Goal: Navigation & Orientation: Find specific page/section

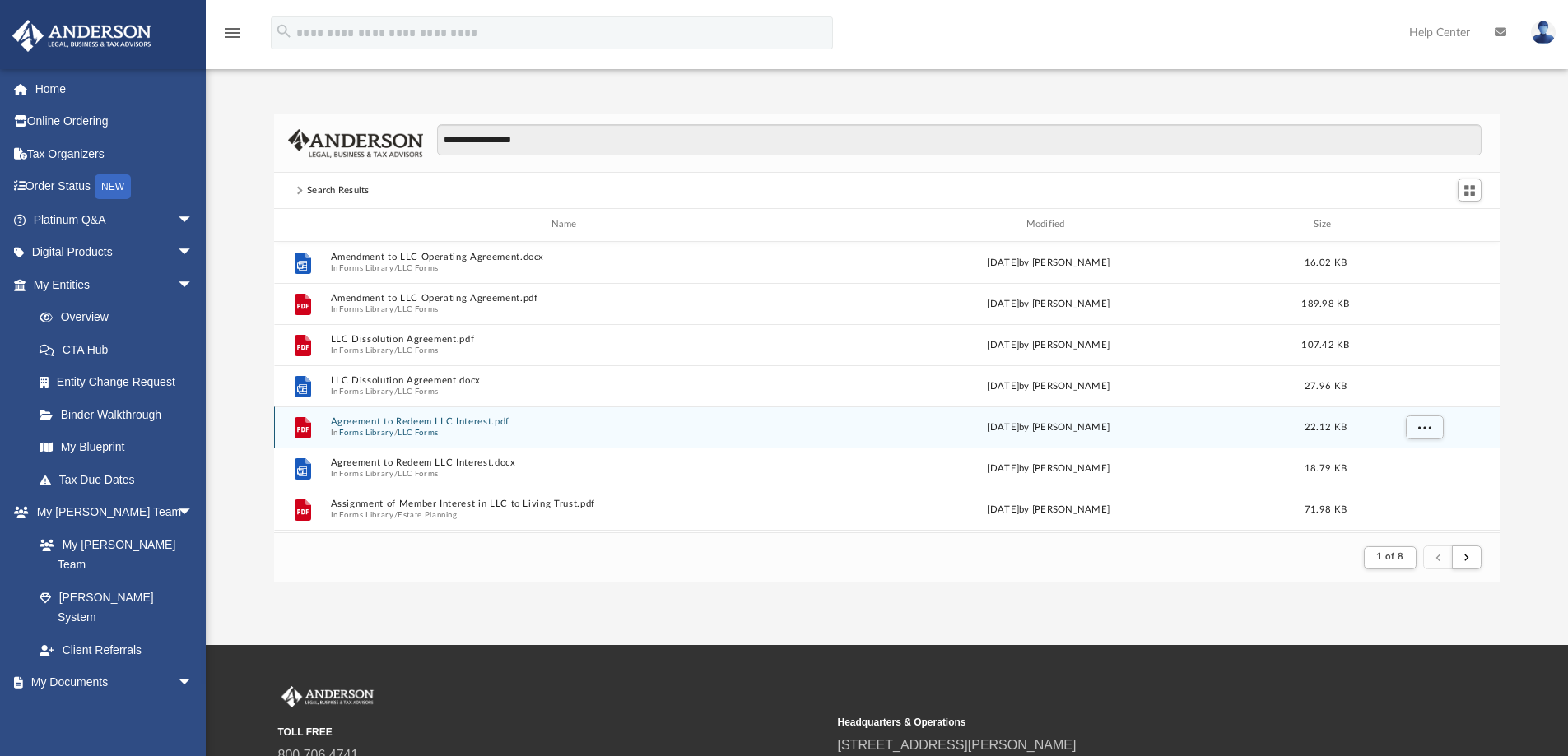
scroll to position [311, 1213]
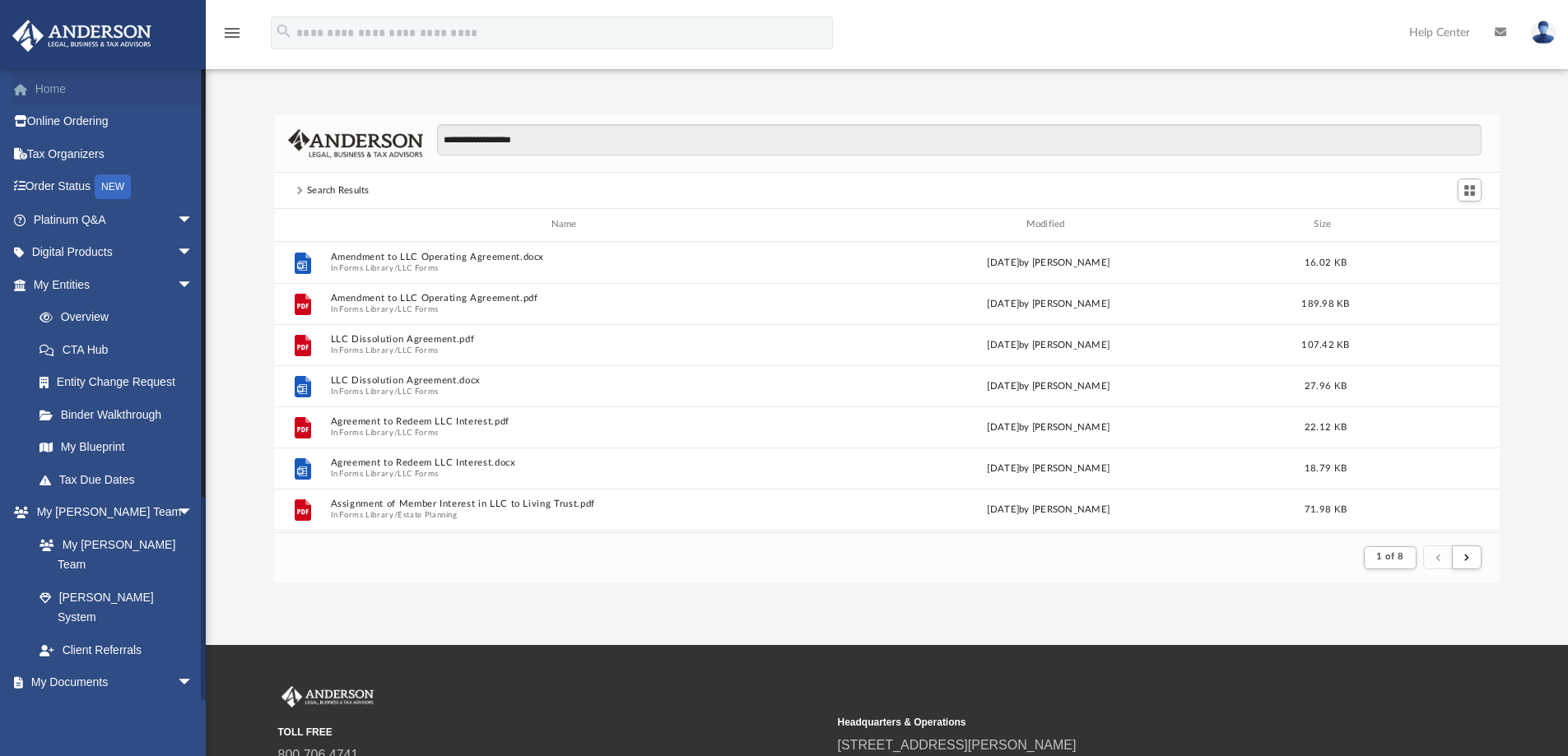
click at [58, 84] on link "Home" at bounding box center [115, 88] width 206 height 33
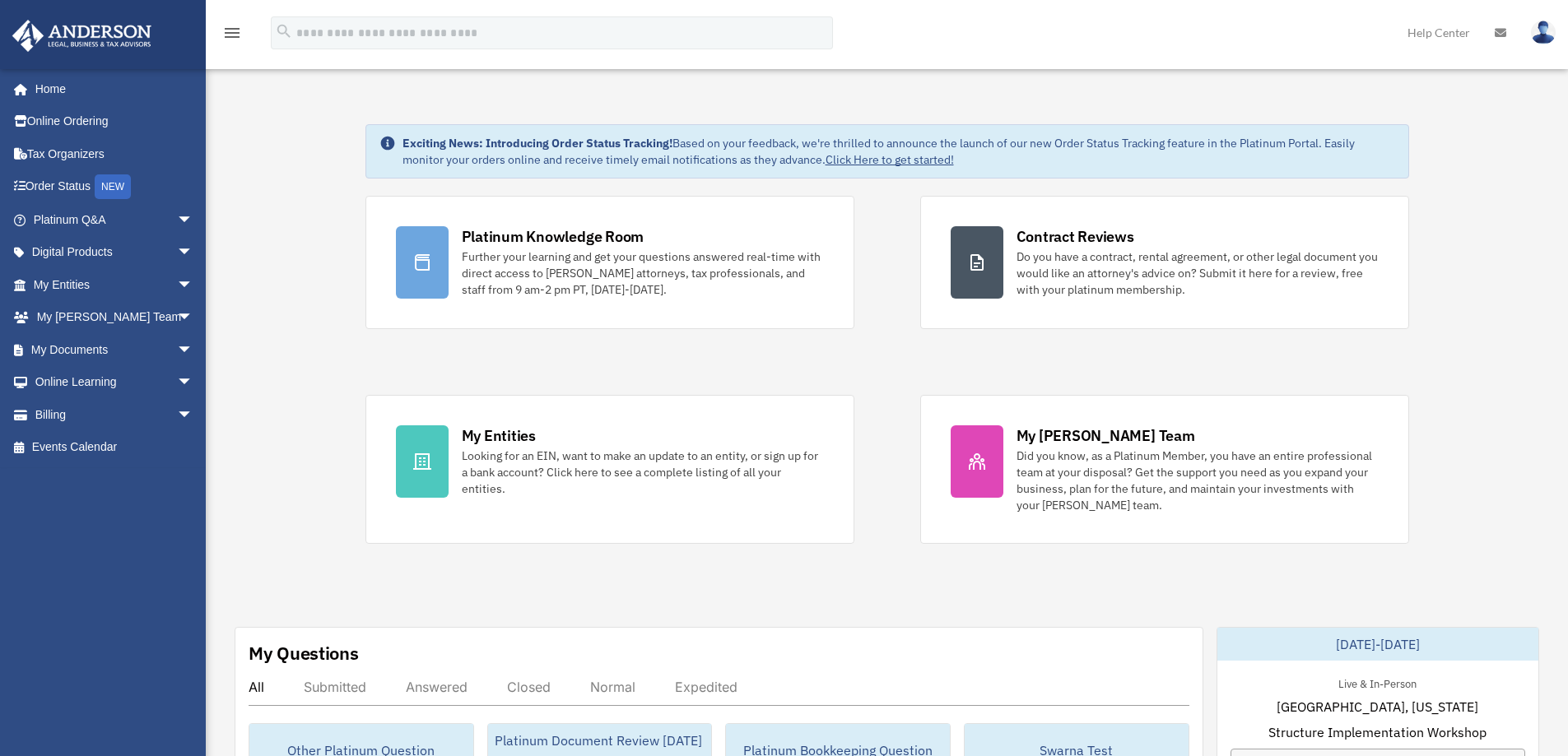
click at [1542, 38] on img at bounding box center [1542, 33] width 24 height 23
click at [177, 222] on span "arrow_drop_down" at bounding box center [193, 220] width 33 height 34
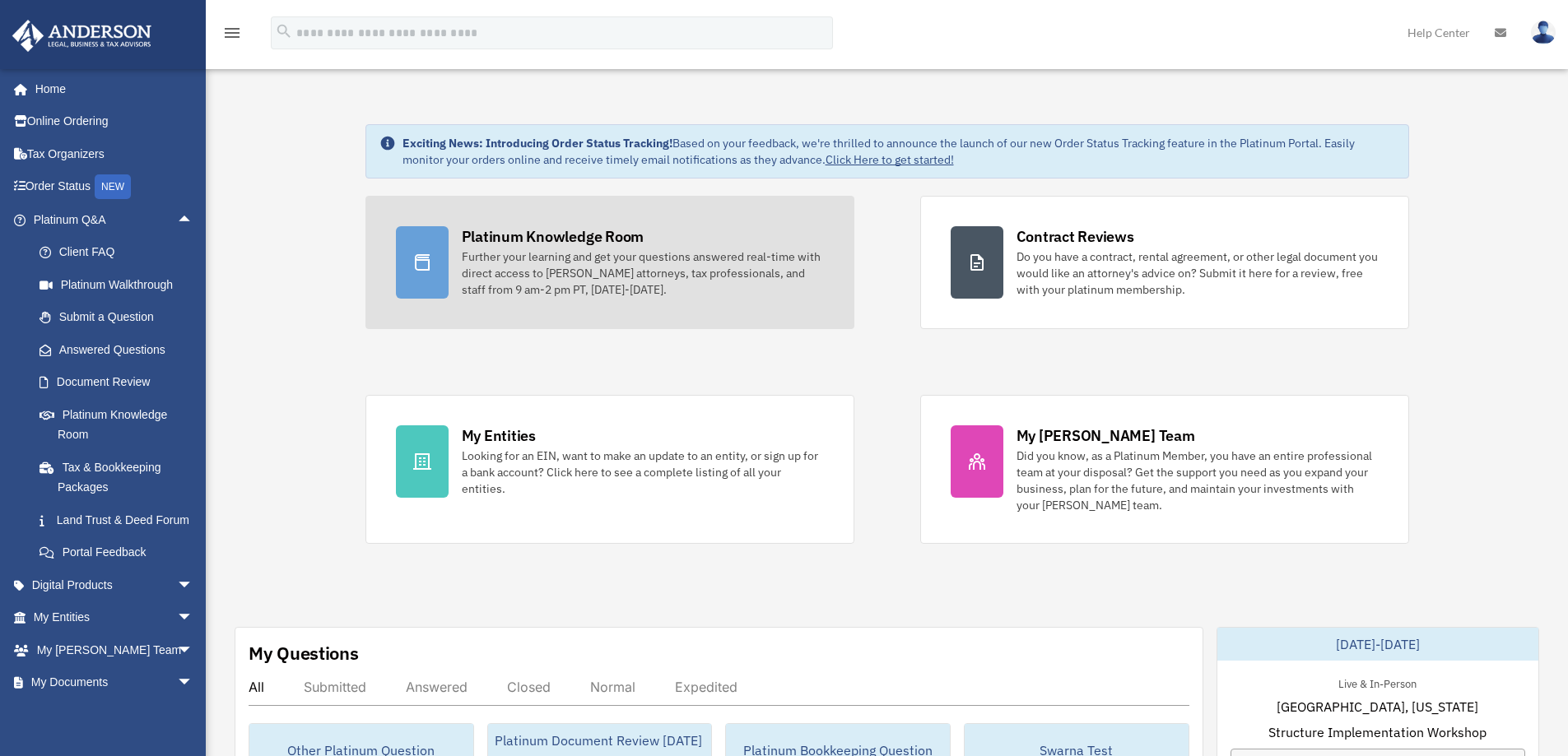
click at [538, 256] on div "Further your learning and get your questions answered real-time with direct acc…" at bounding box center [642, 273] width 362 height 50
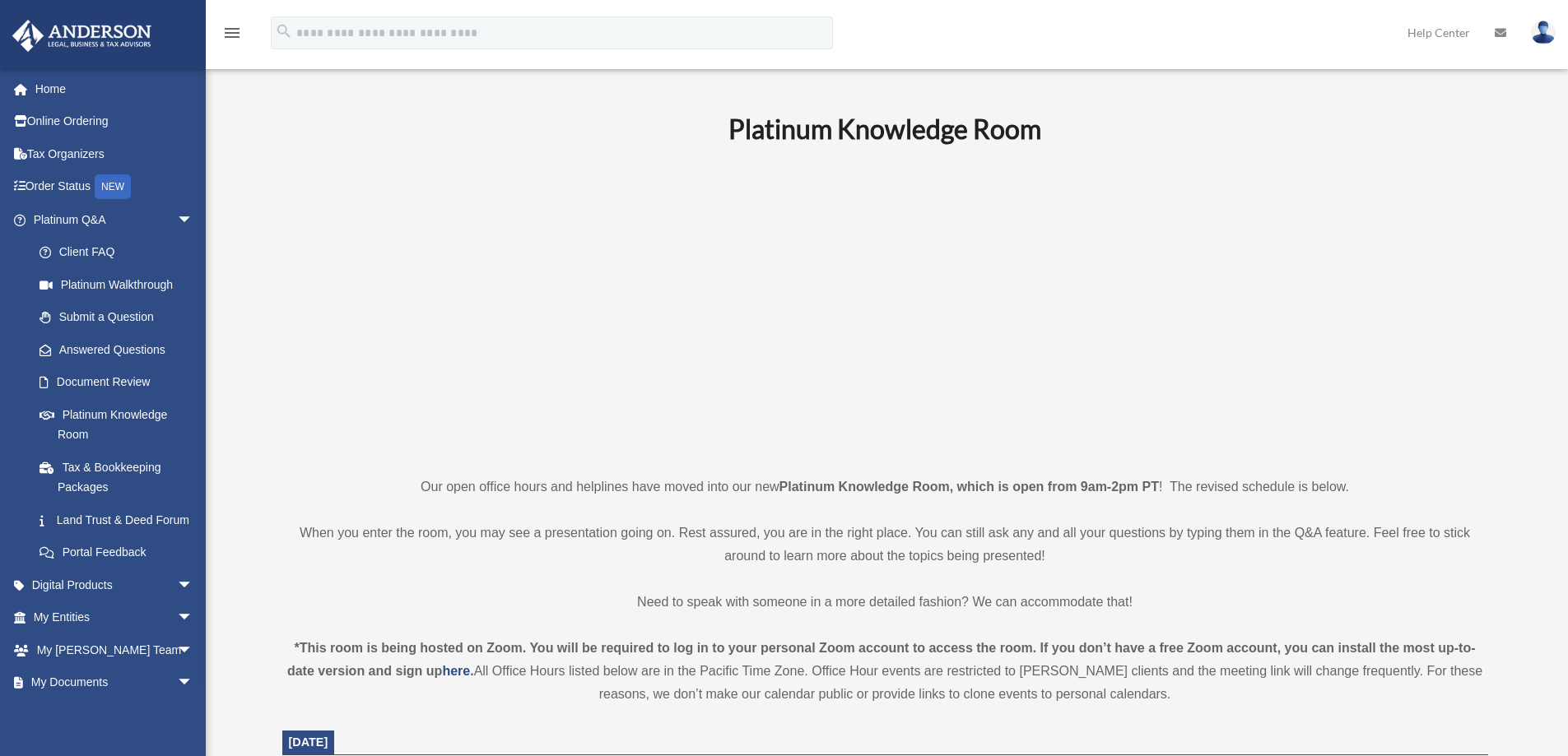
click at [385, 313] on p at bounding box center [885, 310] width 1205 height 285
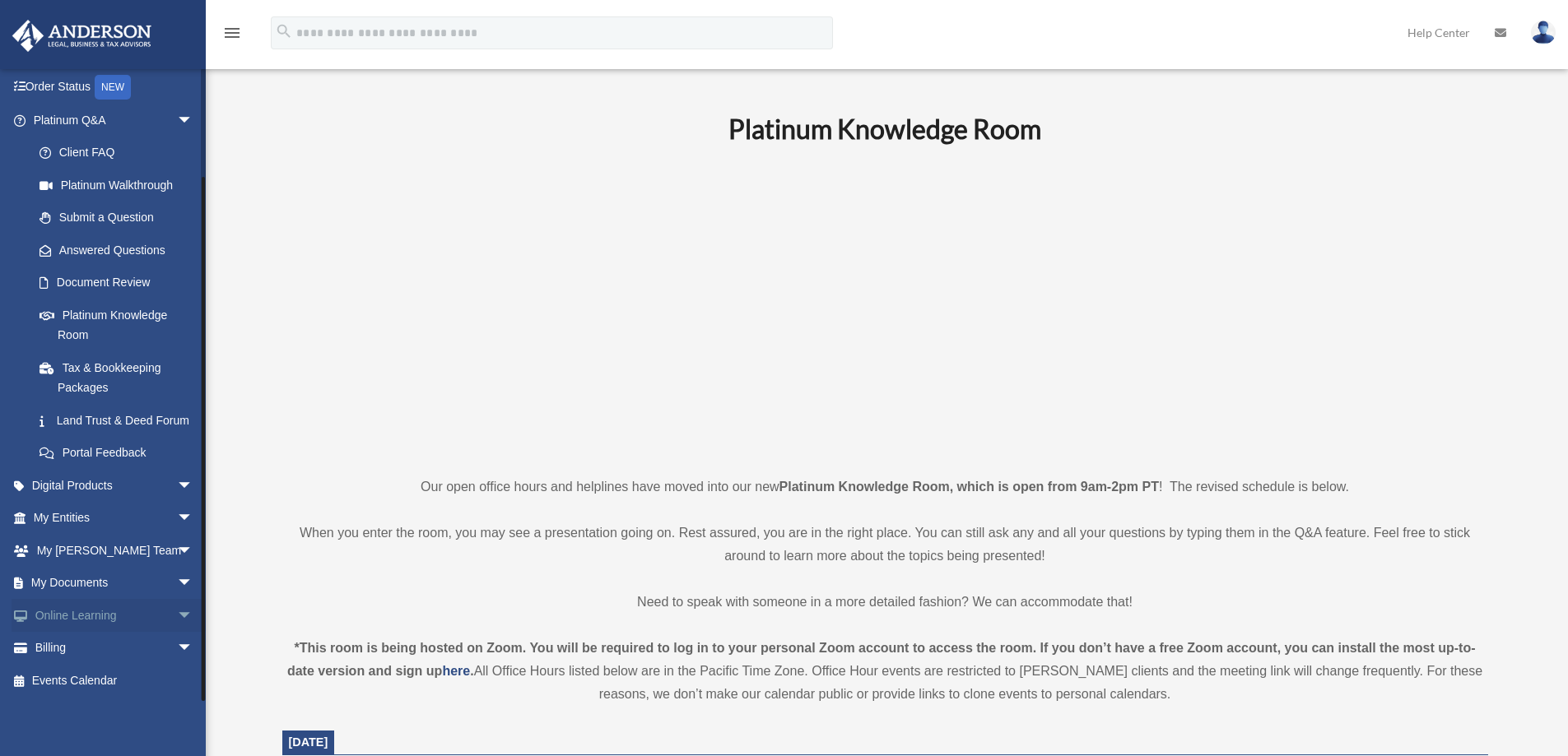
scroll to position [82, 0]
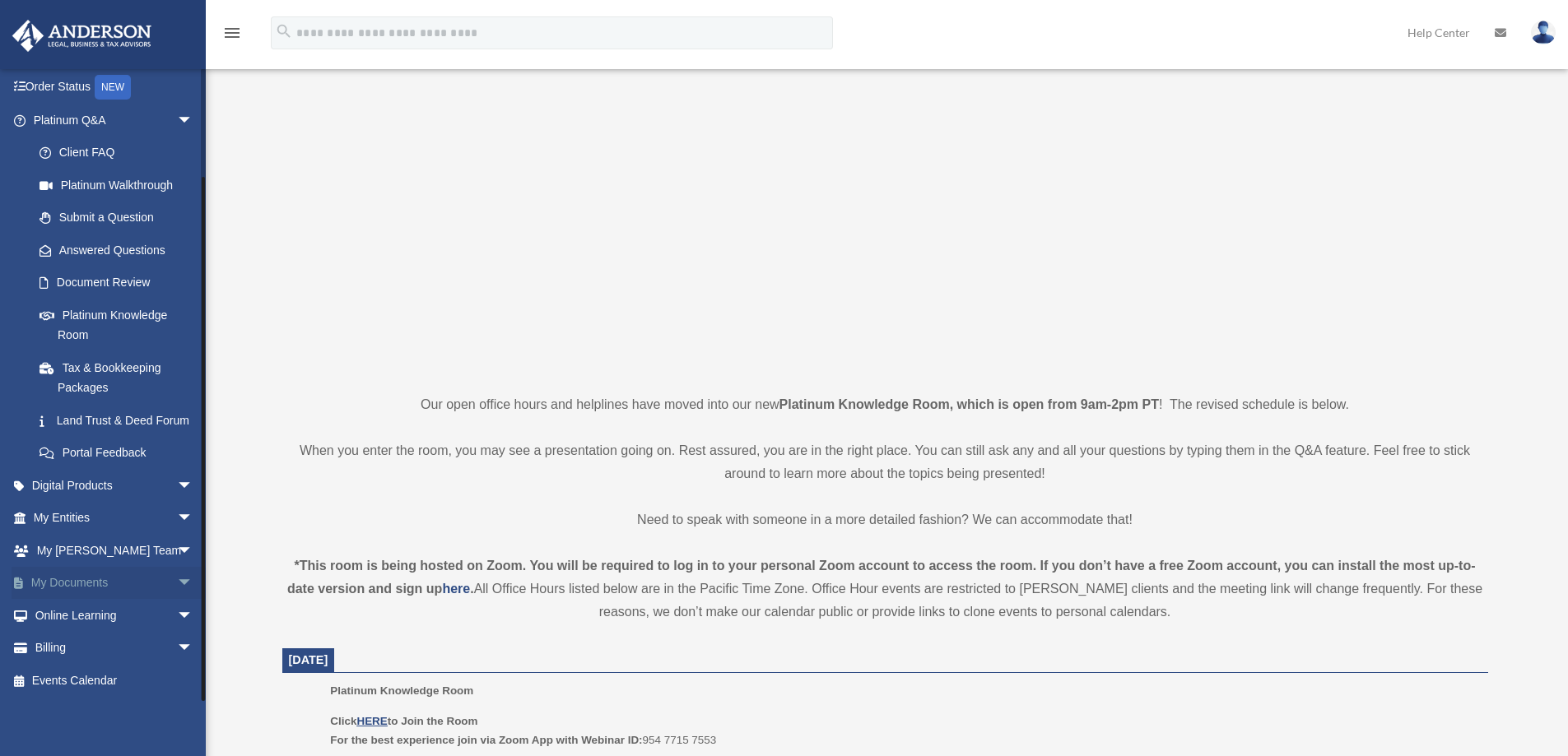
click at [178, 581] on span "arrow_drop_down" at bounding box center [193, 583] width 33 height 34
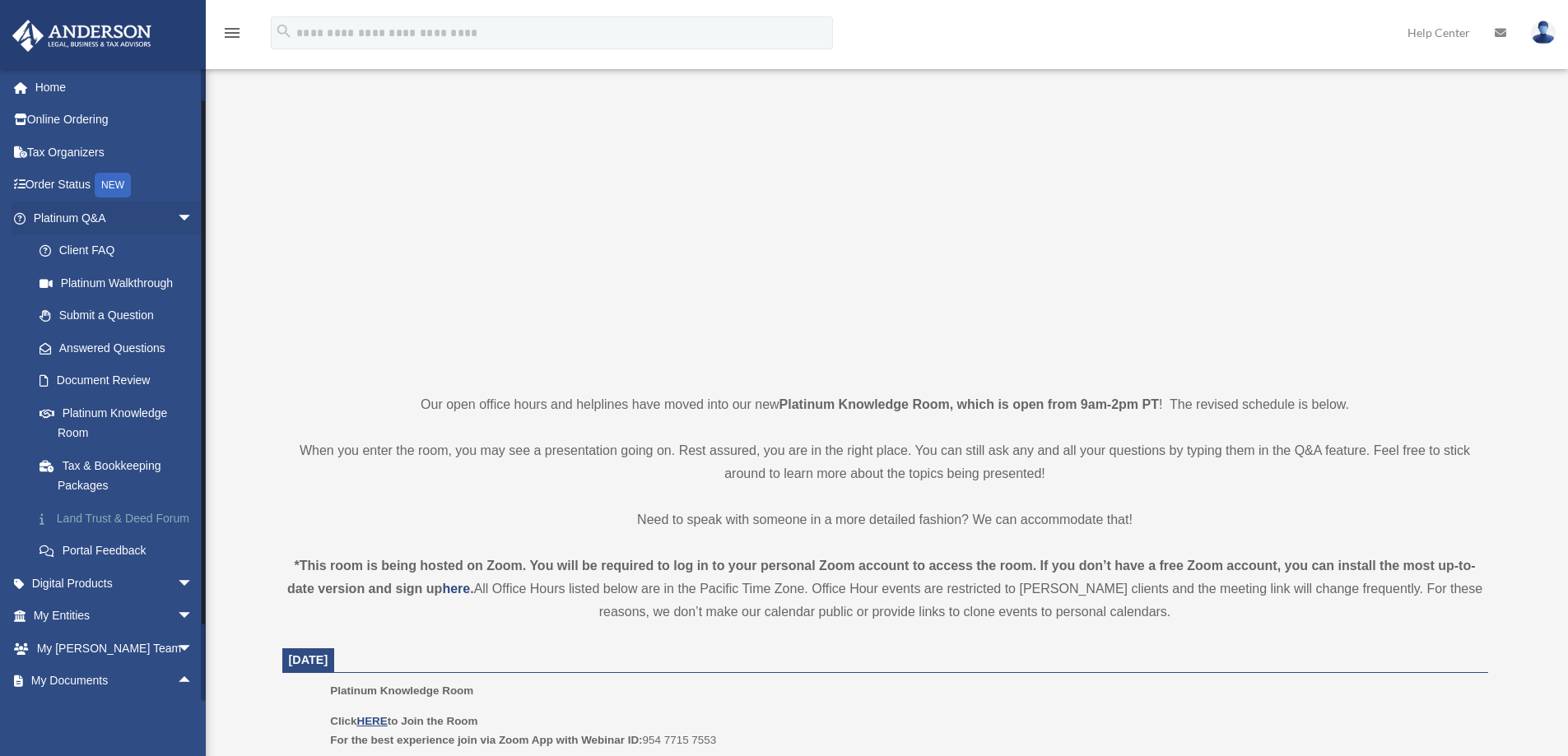
scroll to position [0, 0]
click at [177, 218] on span "arrow_drop_down" at bounding box center [193, 220] width 33 height 34
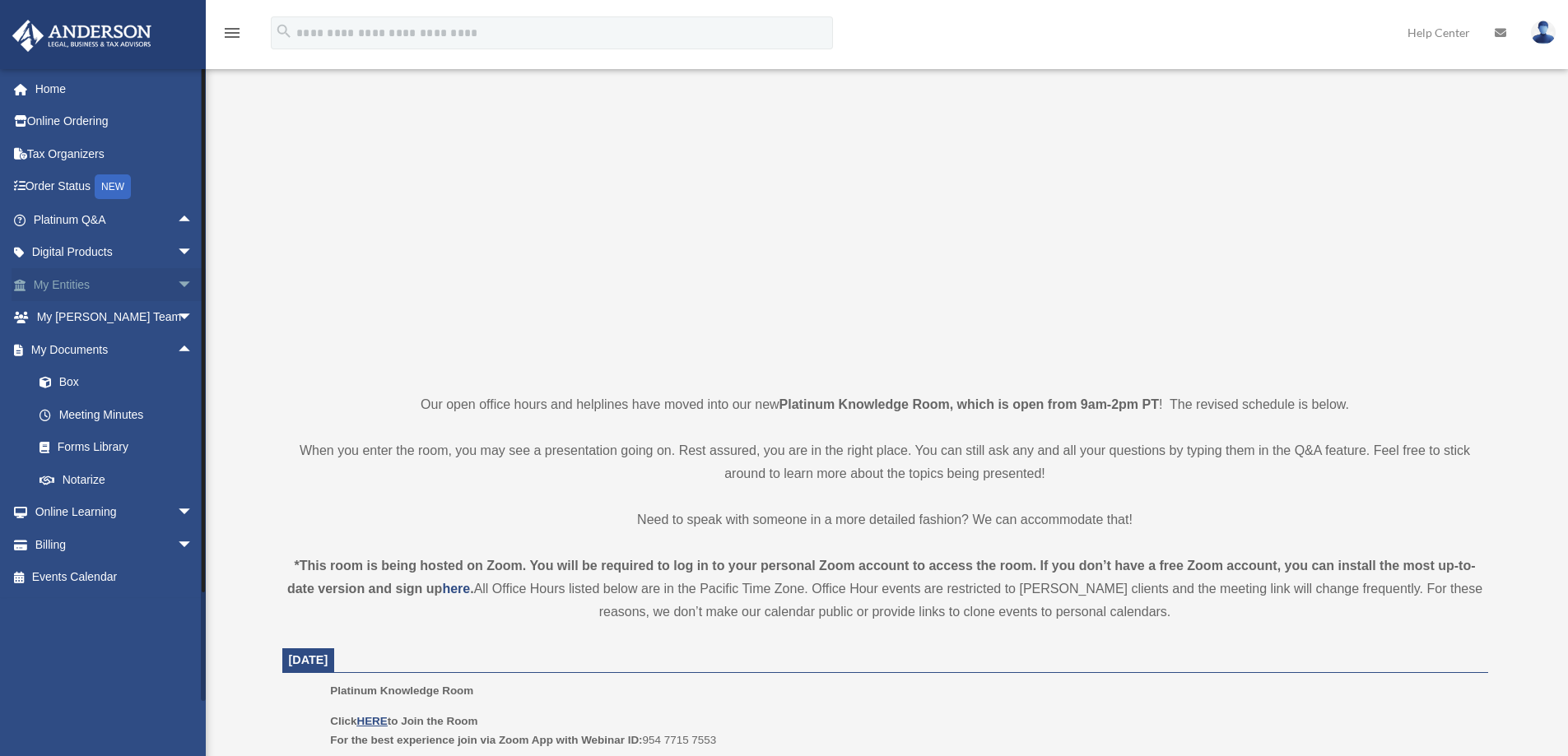
click at [177, 285] on span "arrow_drop_down" at bounding box center [193, 285] width 33 height 34
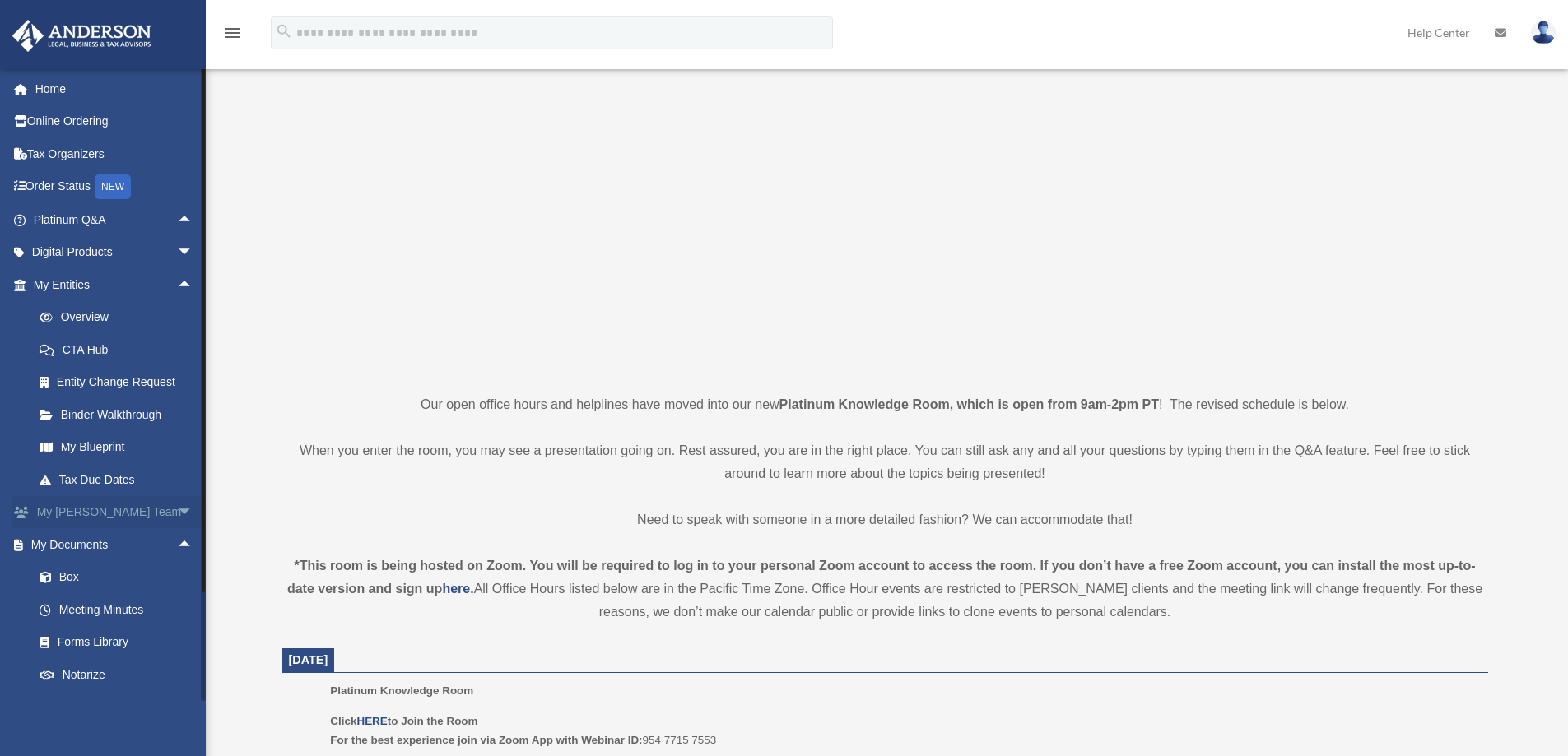
click at [177, 509] on span "arrow_drop_down" at bounding box center [193, 513] width 33 height 34
click at [105, 550] on link "My [PERSON_NAME] Team" at bounding box center [120, 554] width 195 height 53
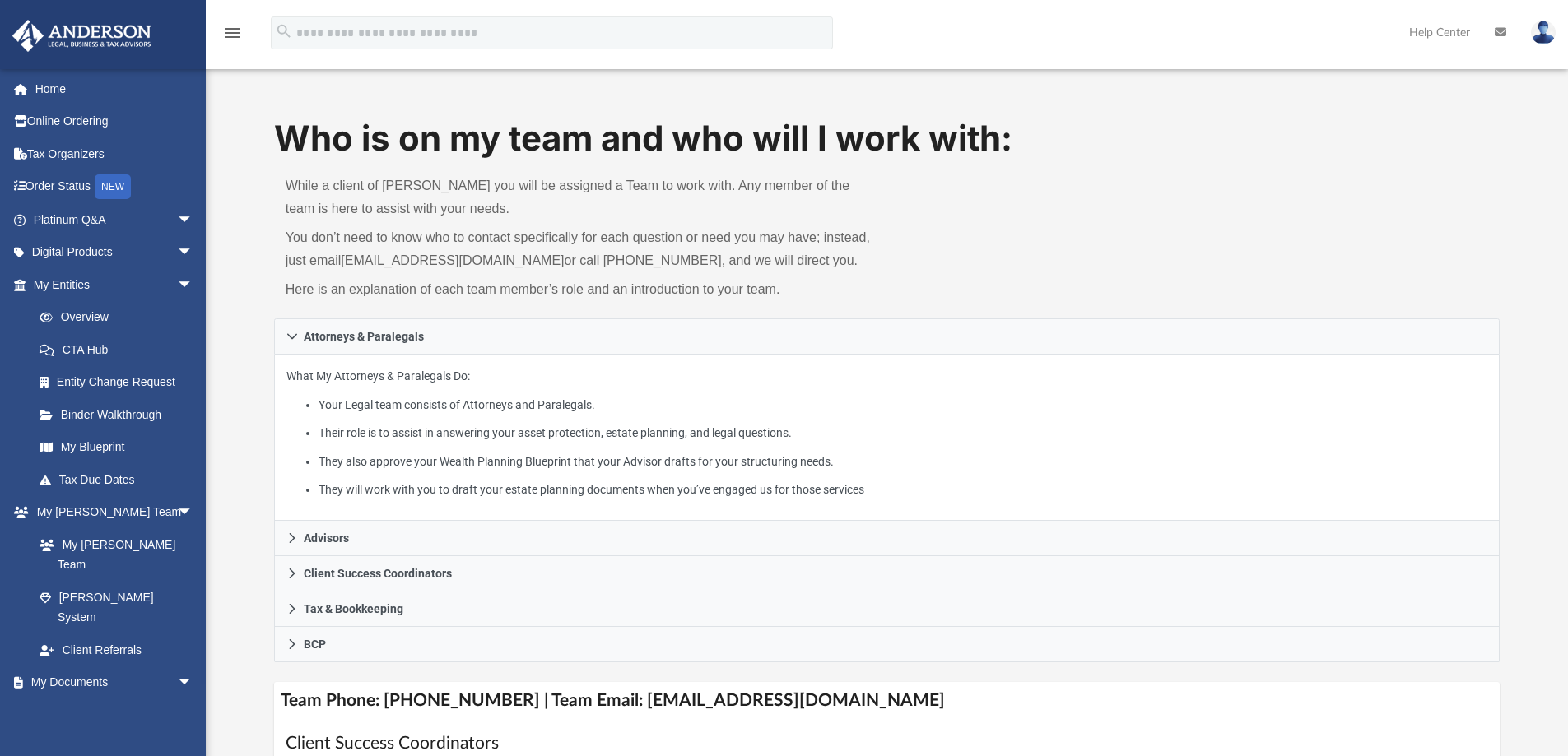
scroll to position [411, 0]
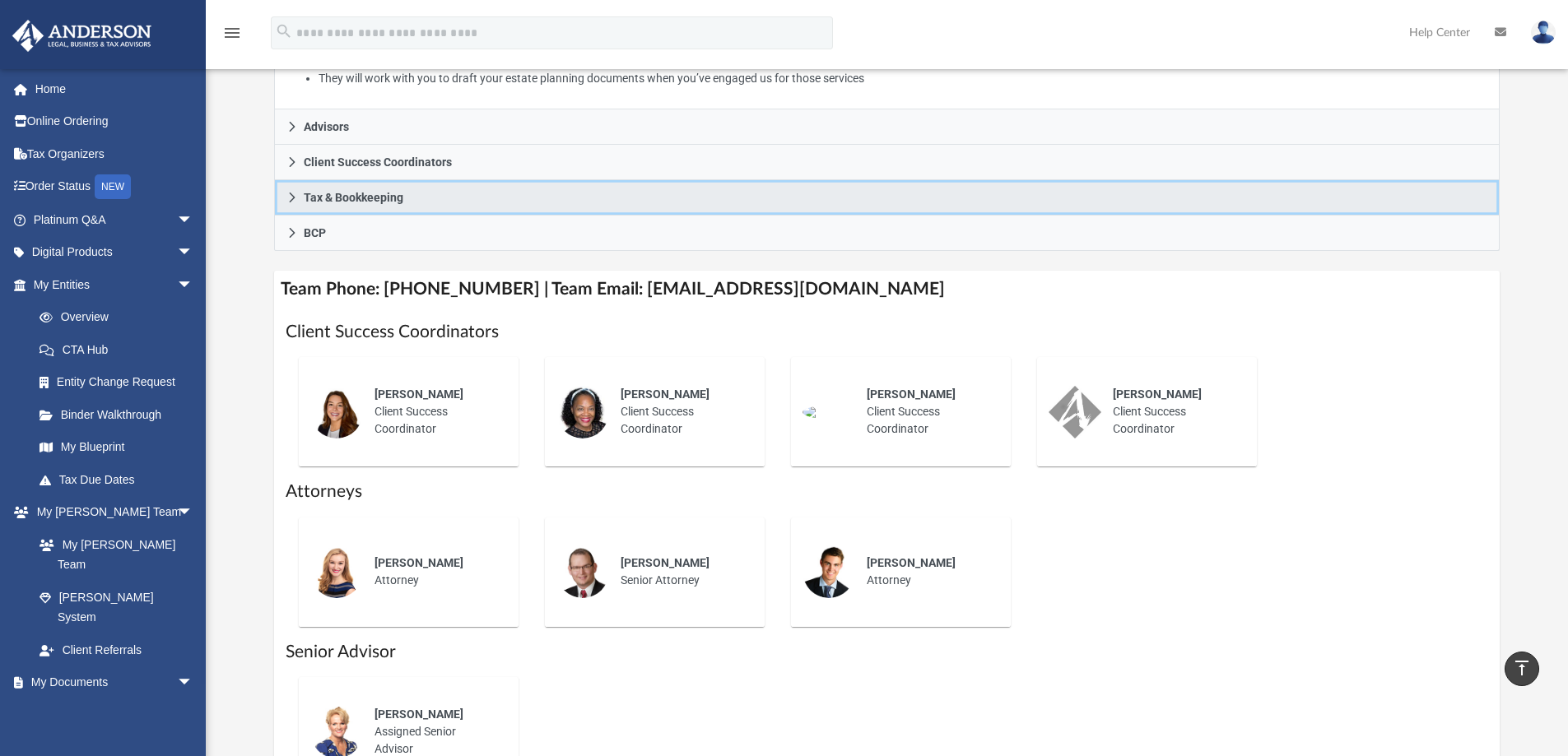
click at [307, 195] on span "Tax & Bookkeeping" at bounding box center [353, 197] width 100 height 12
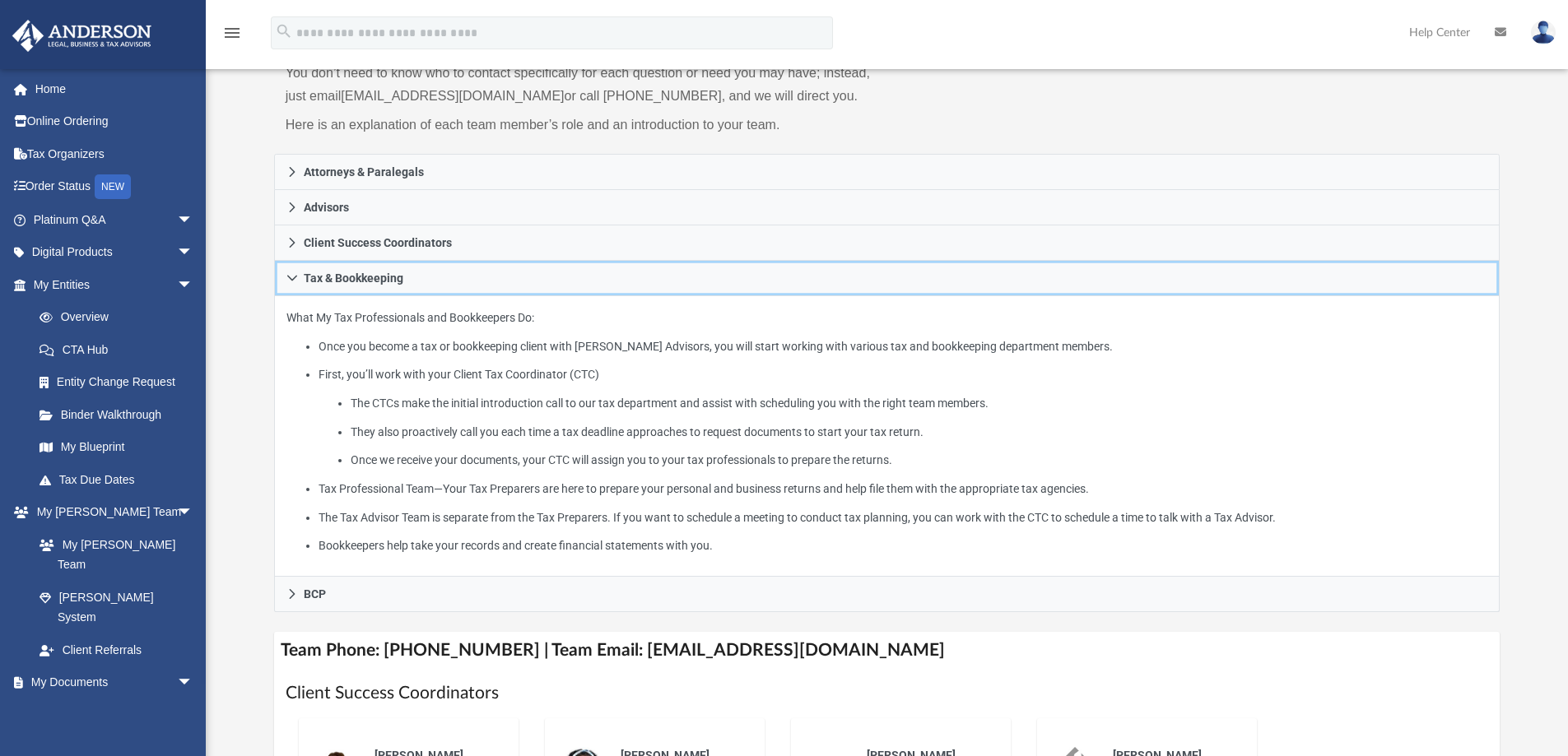
scroll to position [82, 0]
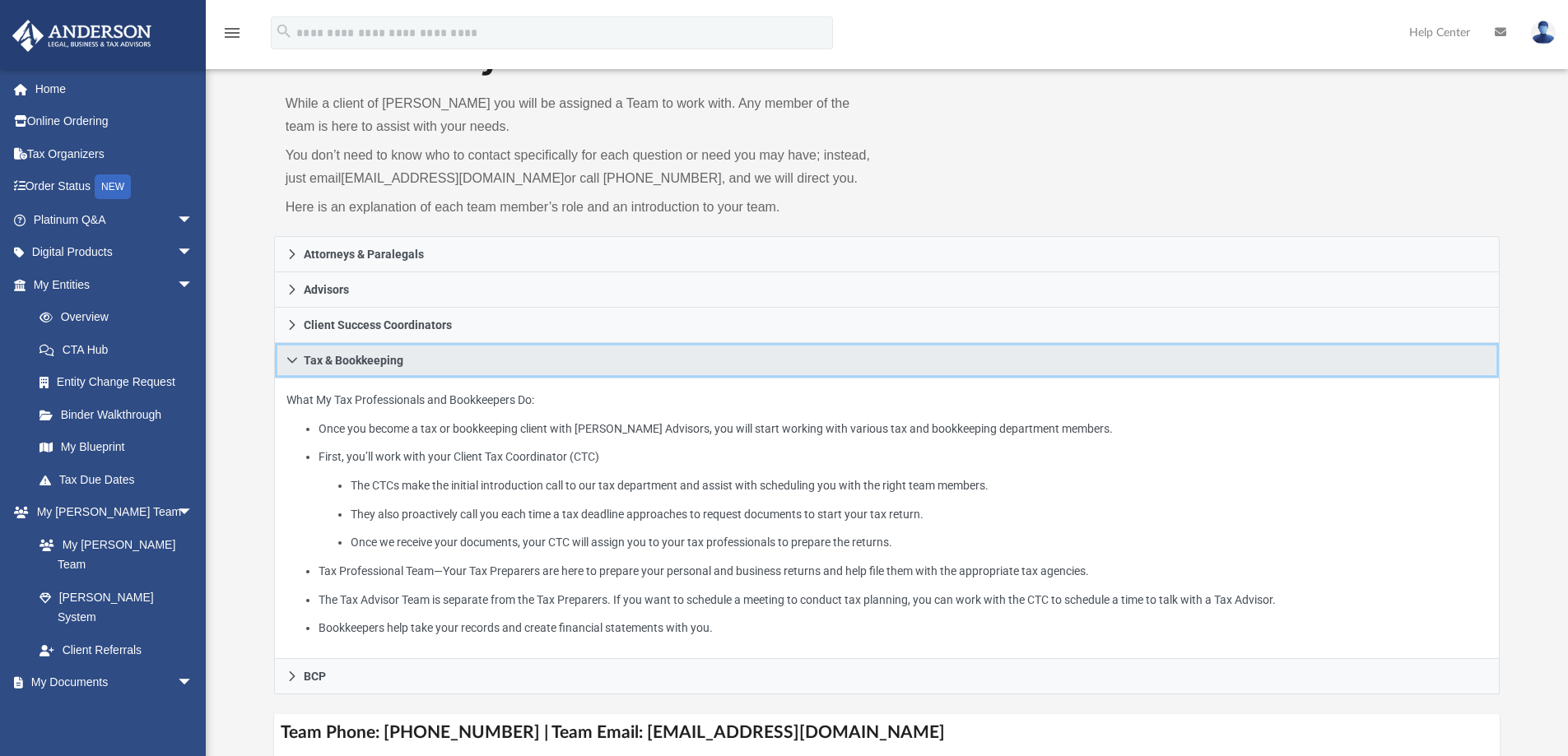
click at [280, 357] on link "Tax & Bookkeeping" at bounding box center [886, 361] width 1226 height 35
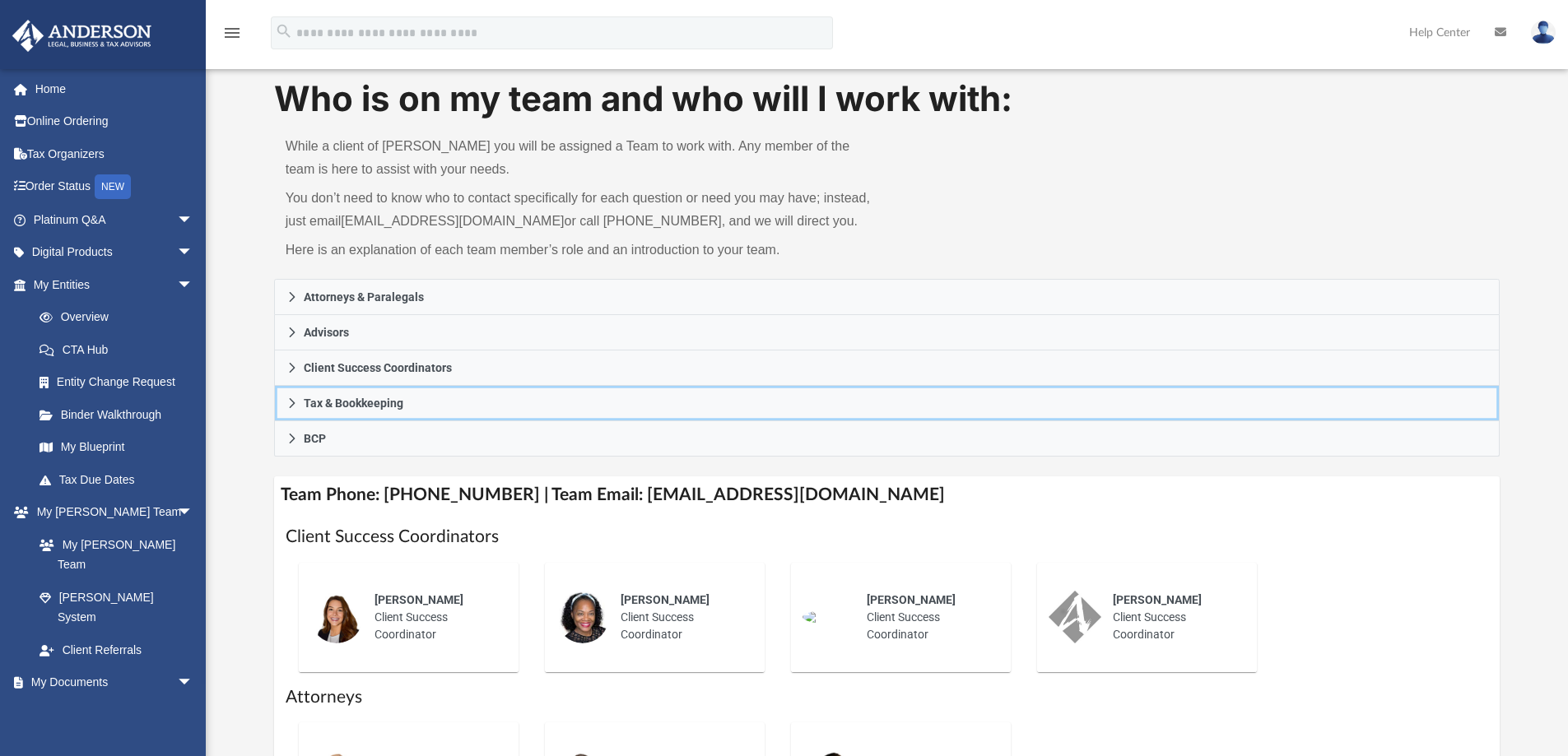
scroll to position [0, 0]
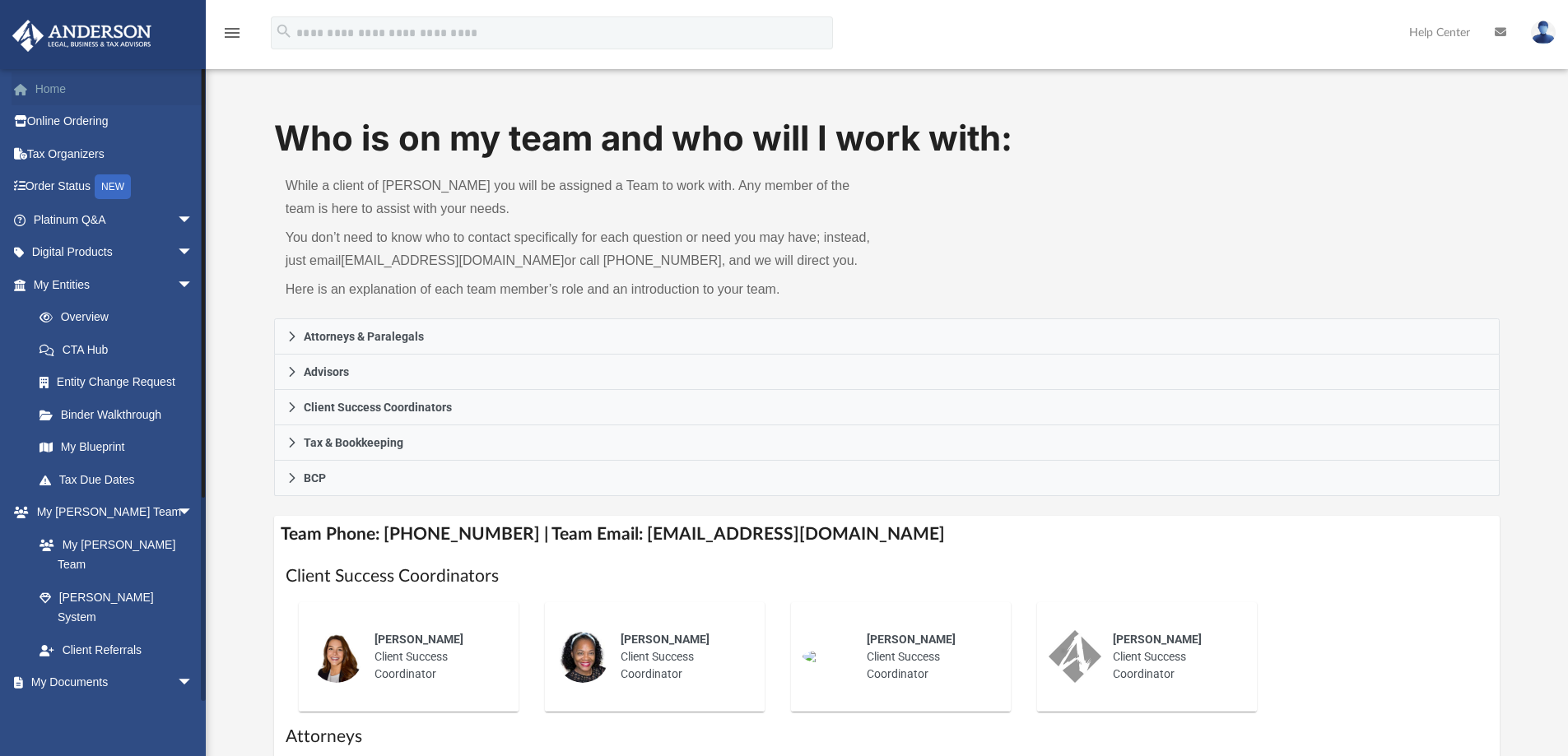
click at [58, 84] on link "Home" at bounding box center [115, 88] width 206 height 33
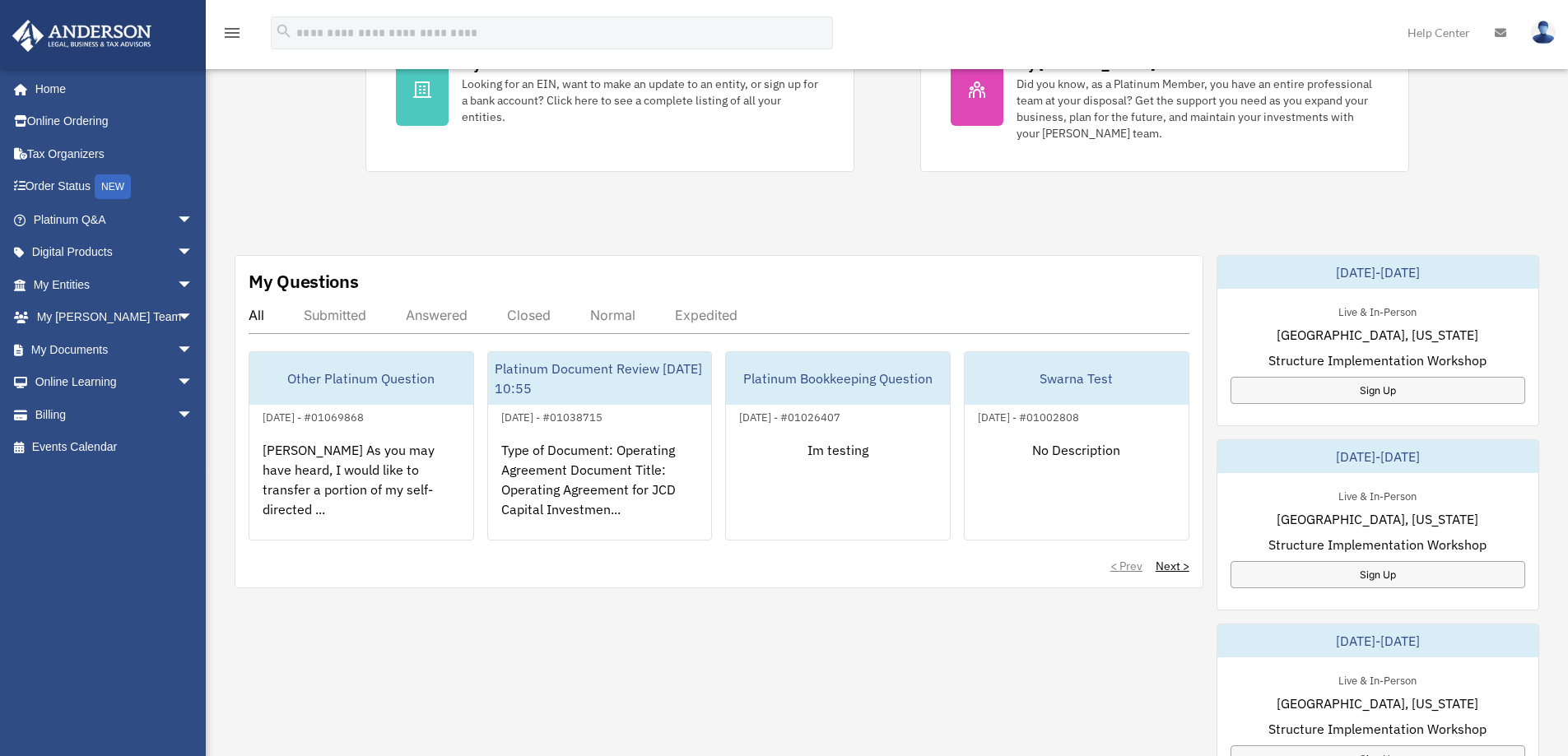
scroll to position [411, 0]
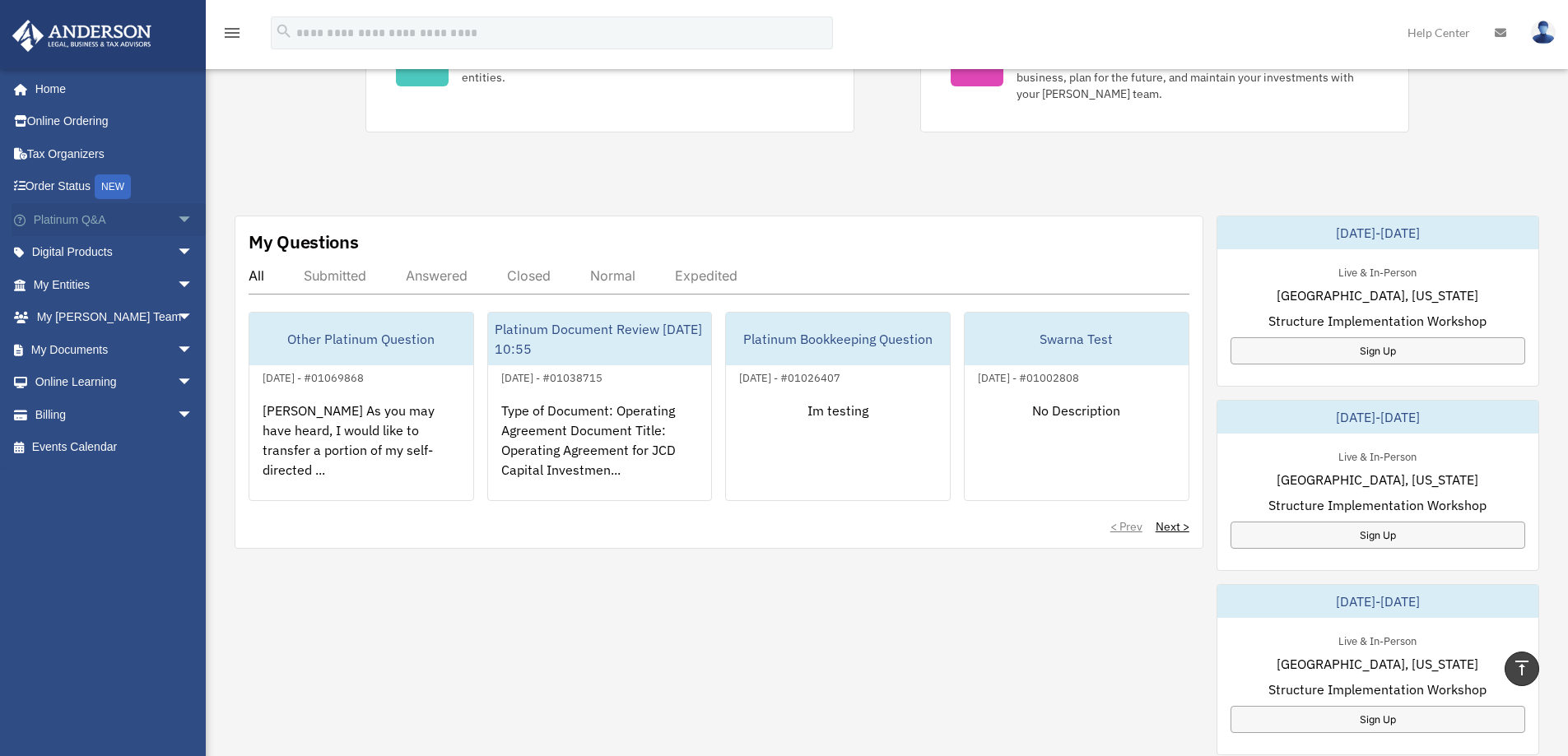
click at [177, 218] on span "arrow_drop_down" at bounding box center [193, 220] width 33 height 34
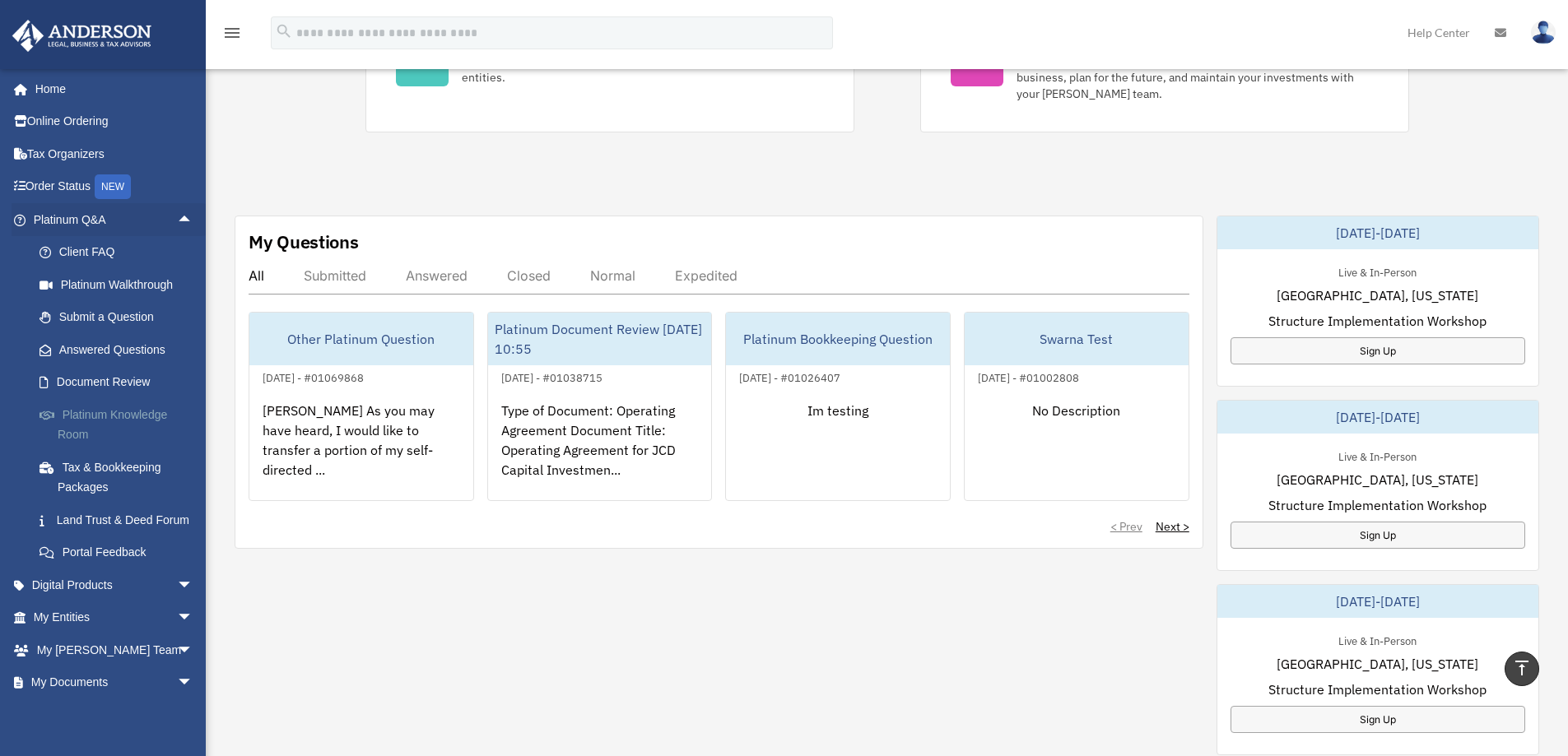
click at [121, 414] on link "Platinum Knowledge Room" at bounding box center [120, 424] width 195 height 53
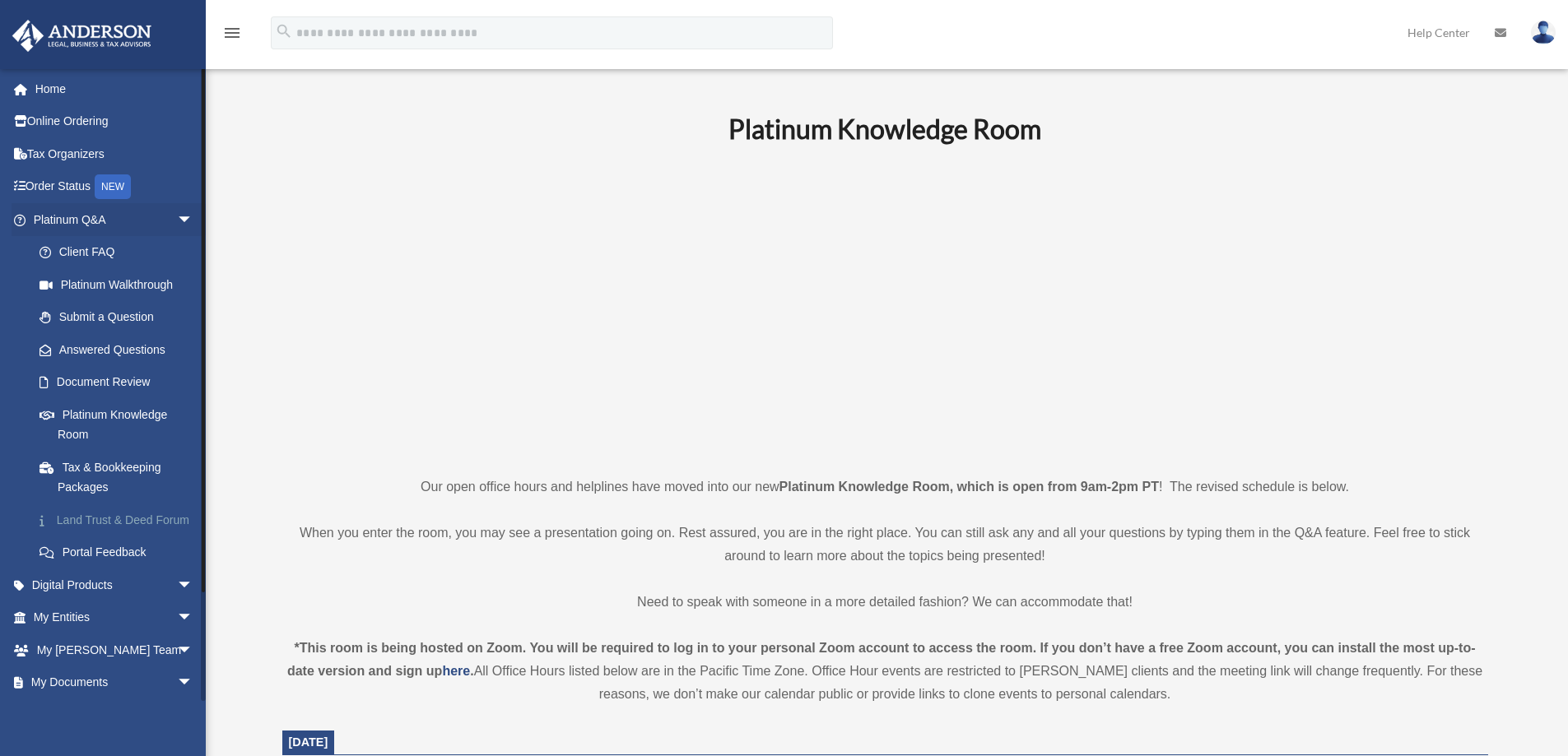
click at [118, 517] on link "Land Trust & Deed Forum" at bounding box center [120, 519] width 195 height 33
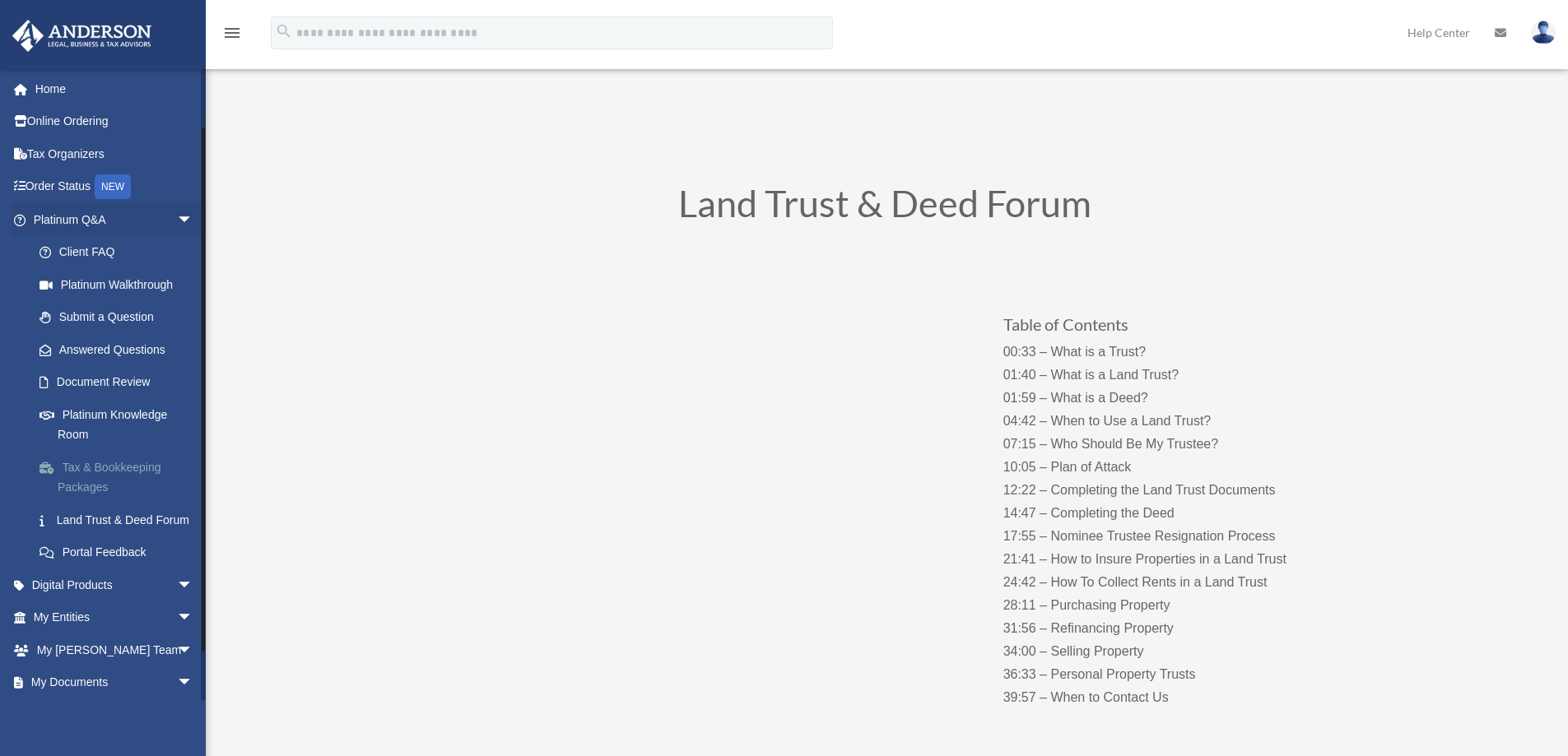
scroll to position [119, 0]
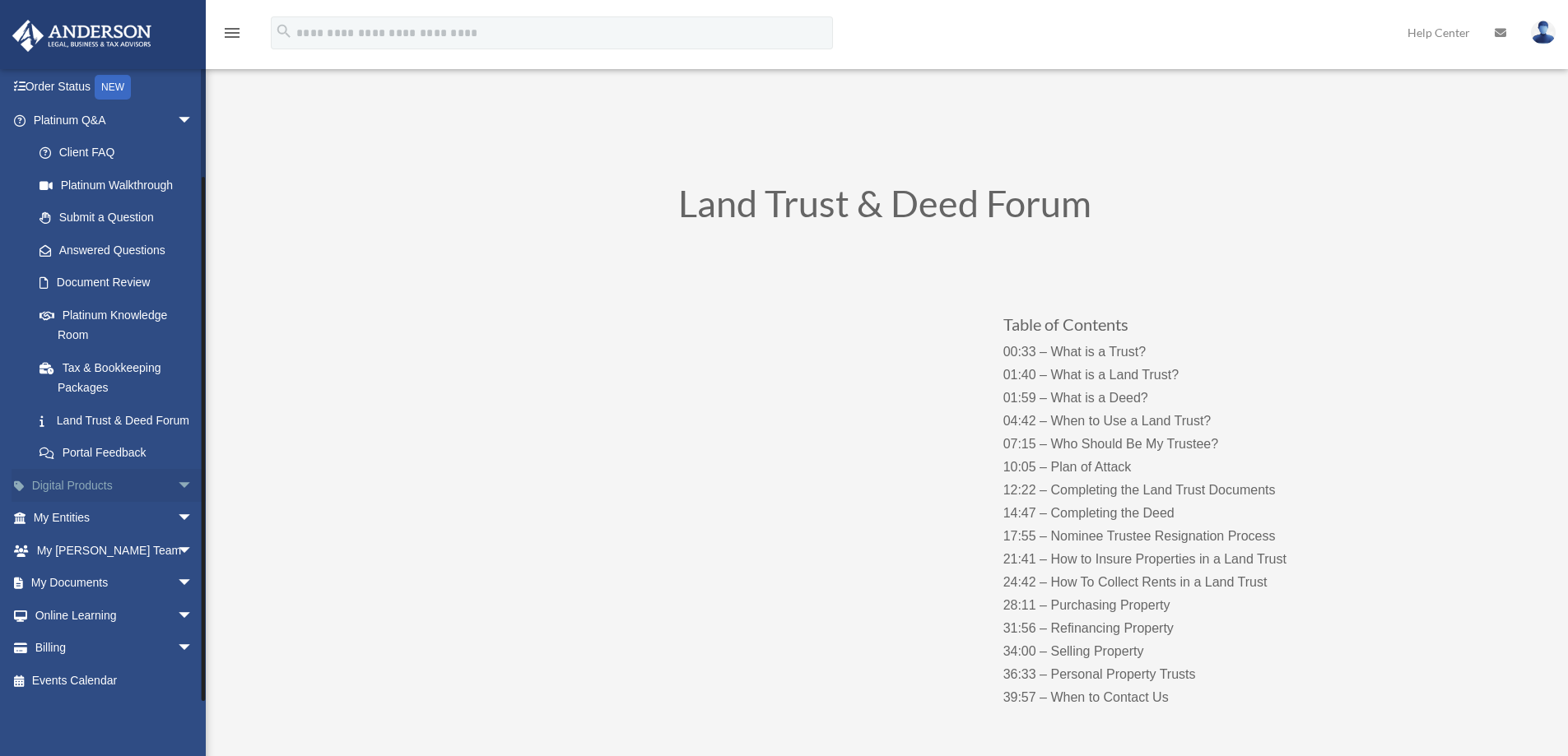
click at [177, 481] on span "arrow_drop_down" at bounding box center [193, 486] width 33 height 34
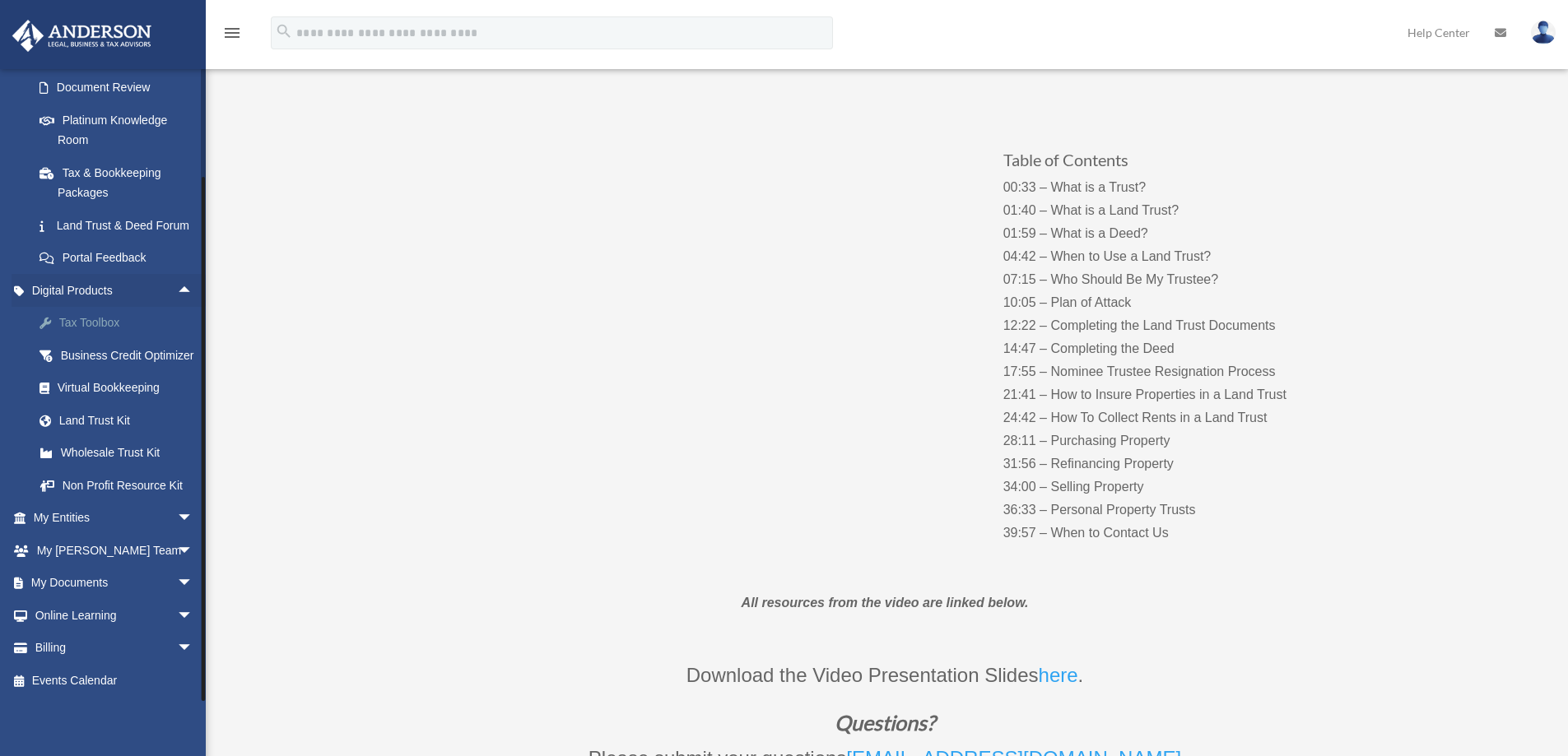
scroll to position [335, 0]
click at [177, 585] on span "arrow_drop_down" at bounding box center [193, 583] width 33 height 34
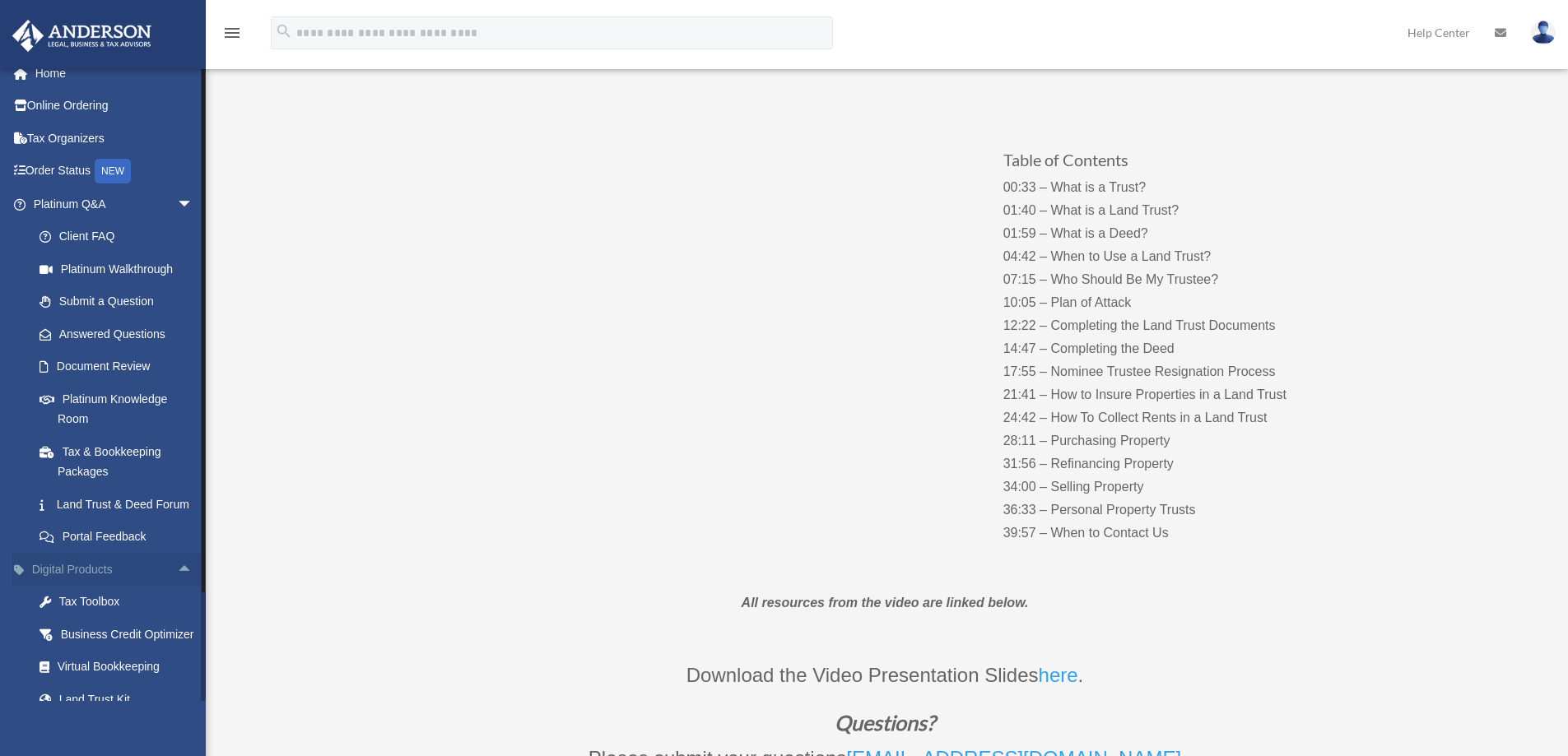
scroll to position [0, 0]
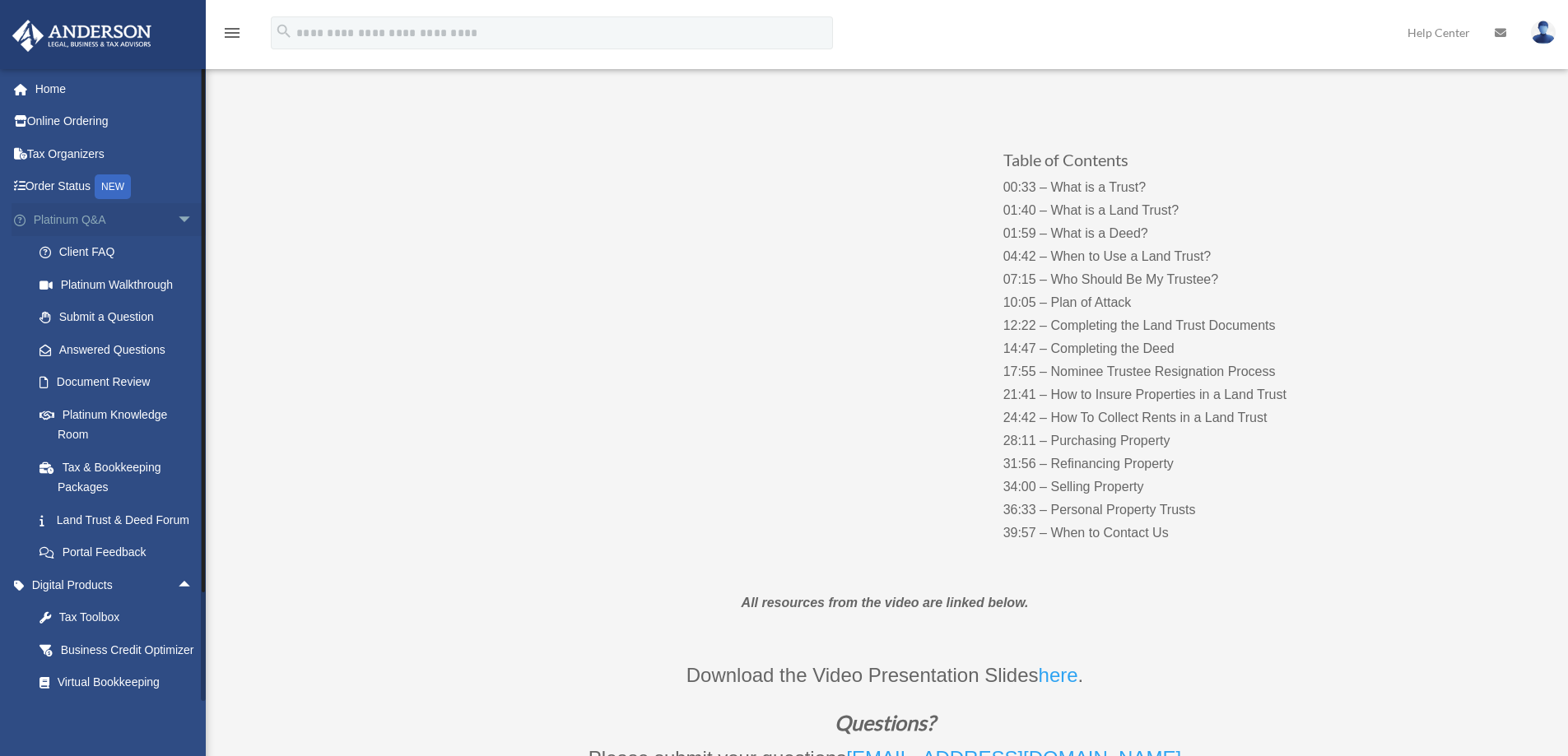
click at [177, 227] on span "arrow_drop_down" at bounding box center [193, 220] width 33 height 34
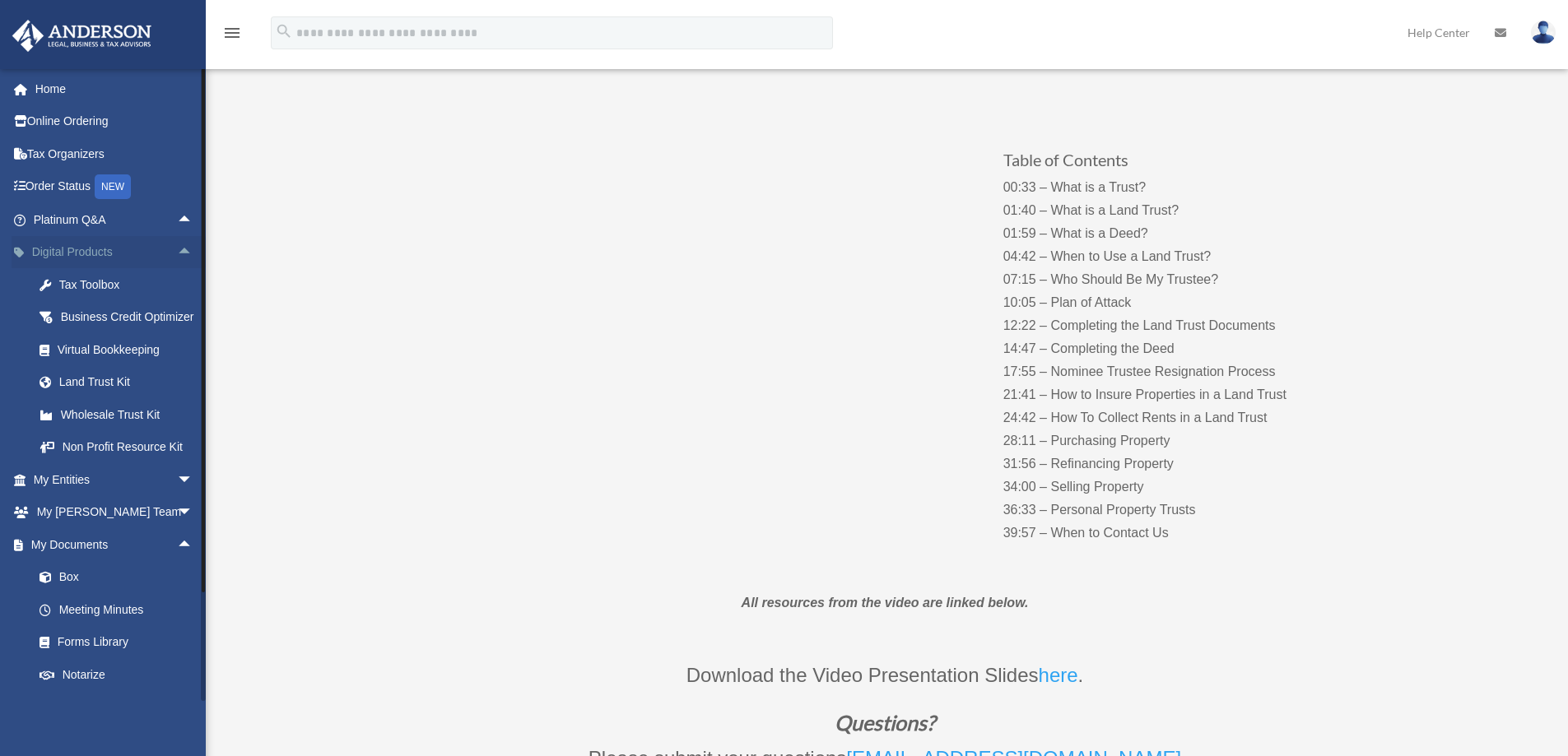
click at [177, 247] on span "arrow_drop_up" at bounding box center [193, 253] width 33 height 34
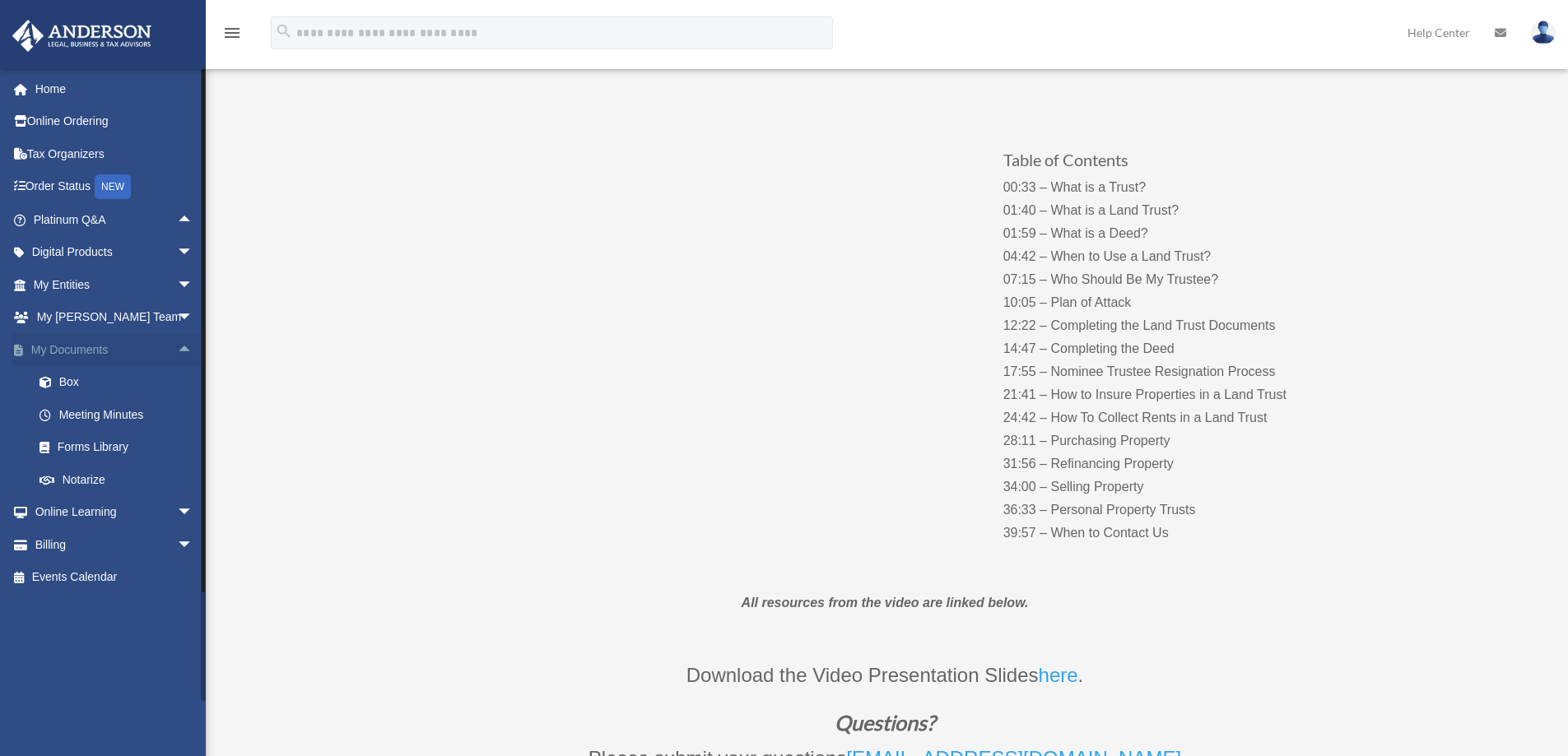
click at [177, 345] on span "arrow_drop_up" at bounding box center [193, 350] width 33 height 34
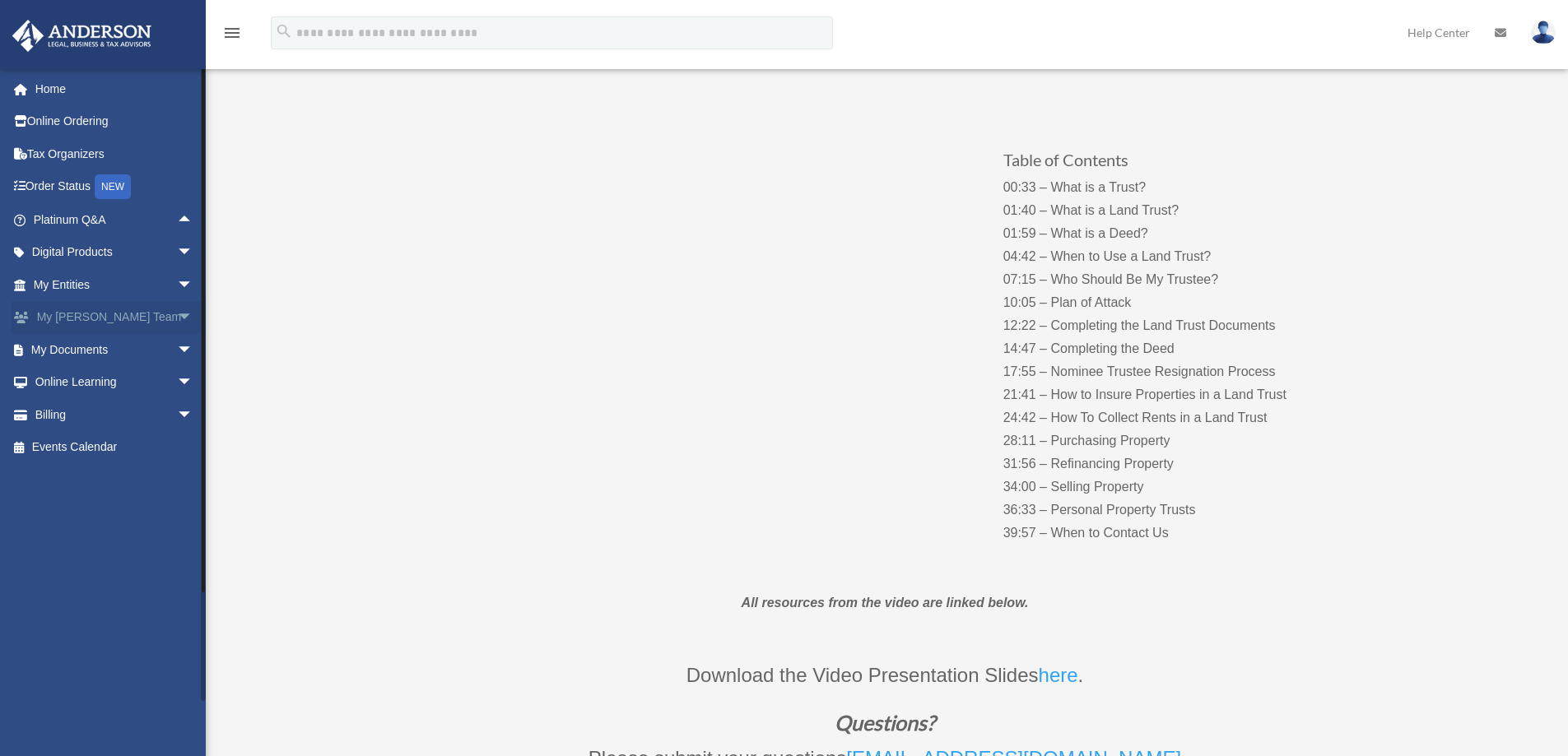
click at [177, 321] on span "arrow_drop_down" at bounding box center [193, 318] width 33 height 34
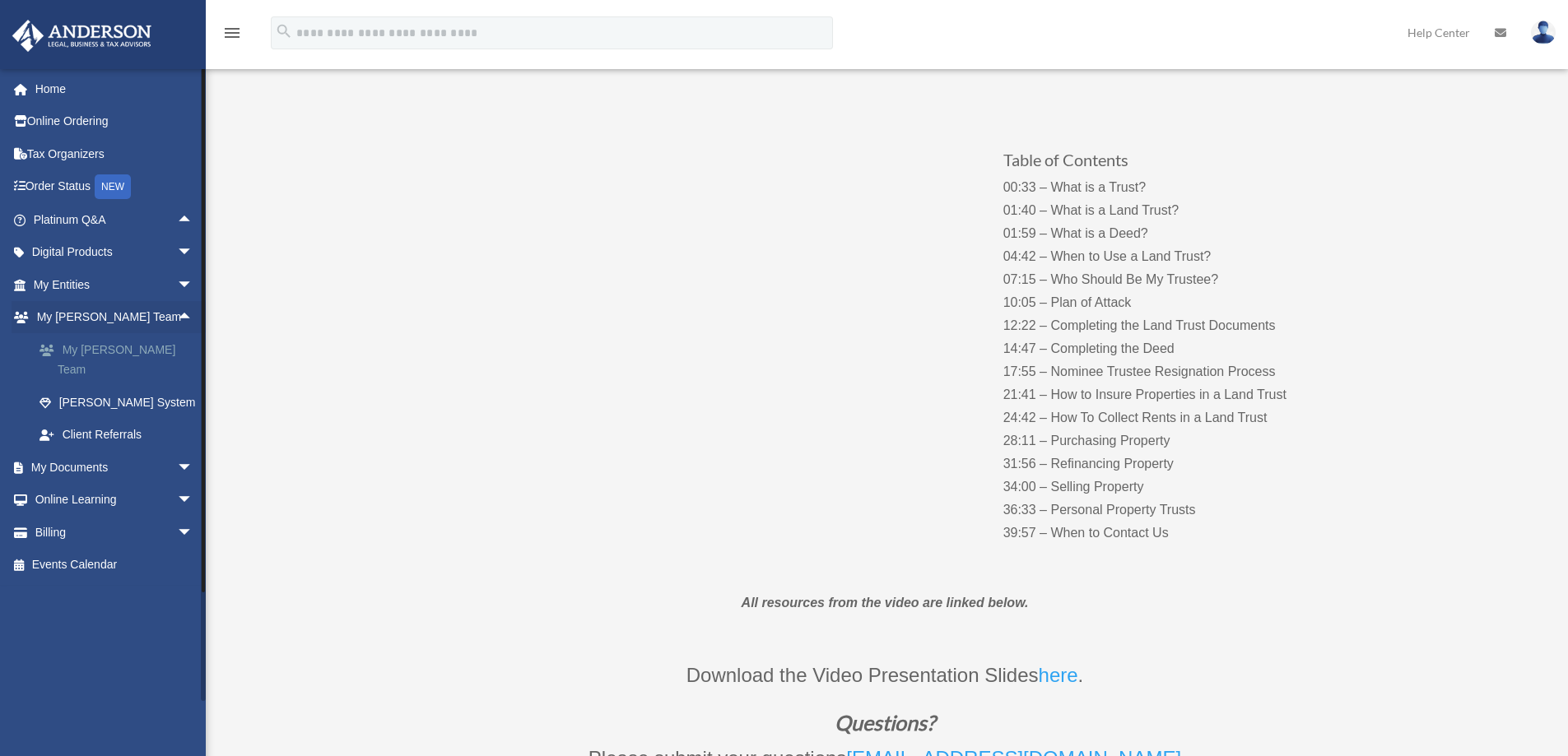
click at [137, 343] on link "My [PERSON_NAME] Team" at bounding box center [120, 359] width 195 height 53
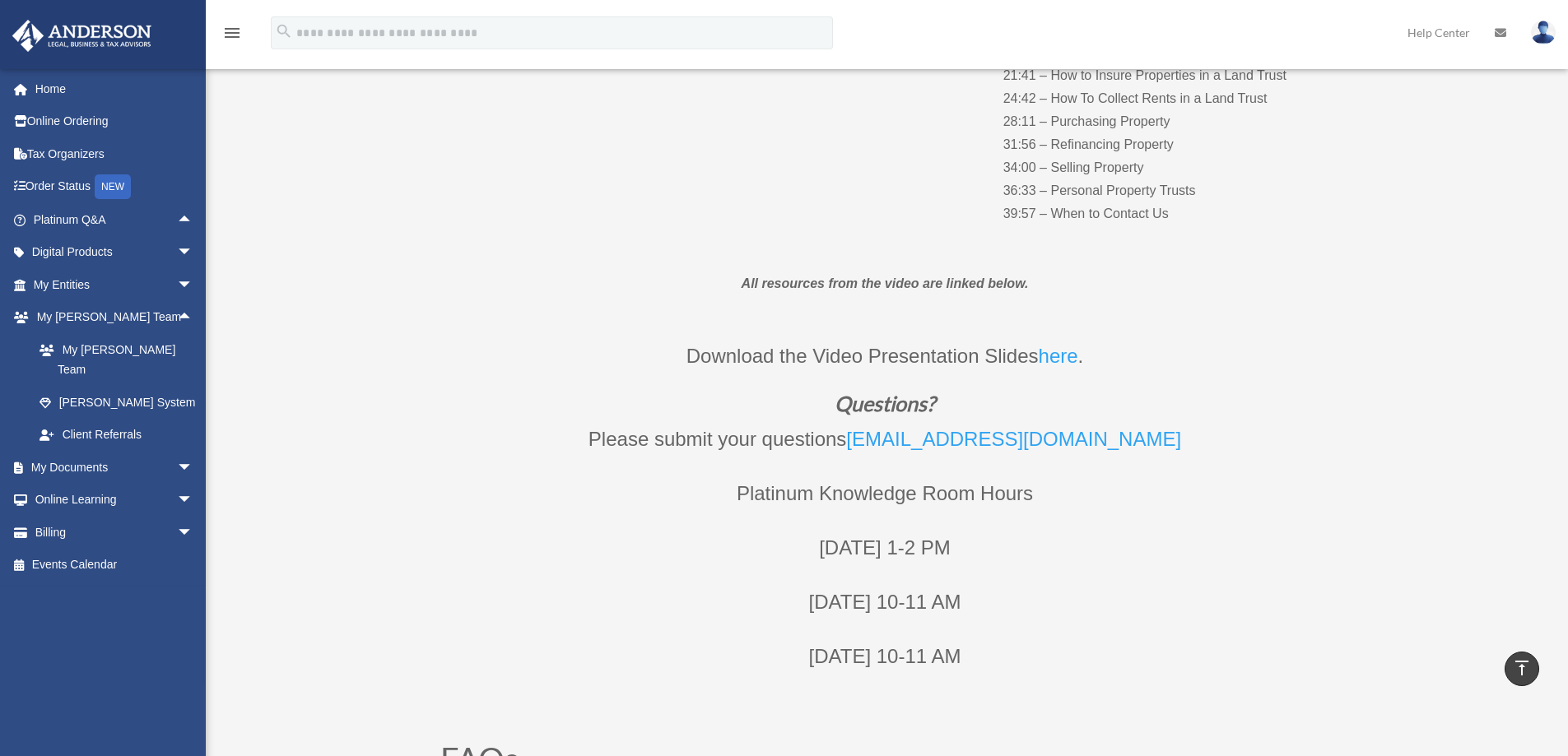
scroll to position [576, 0]
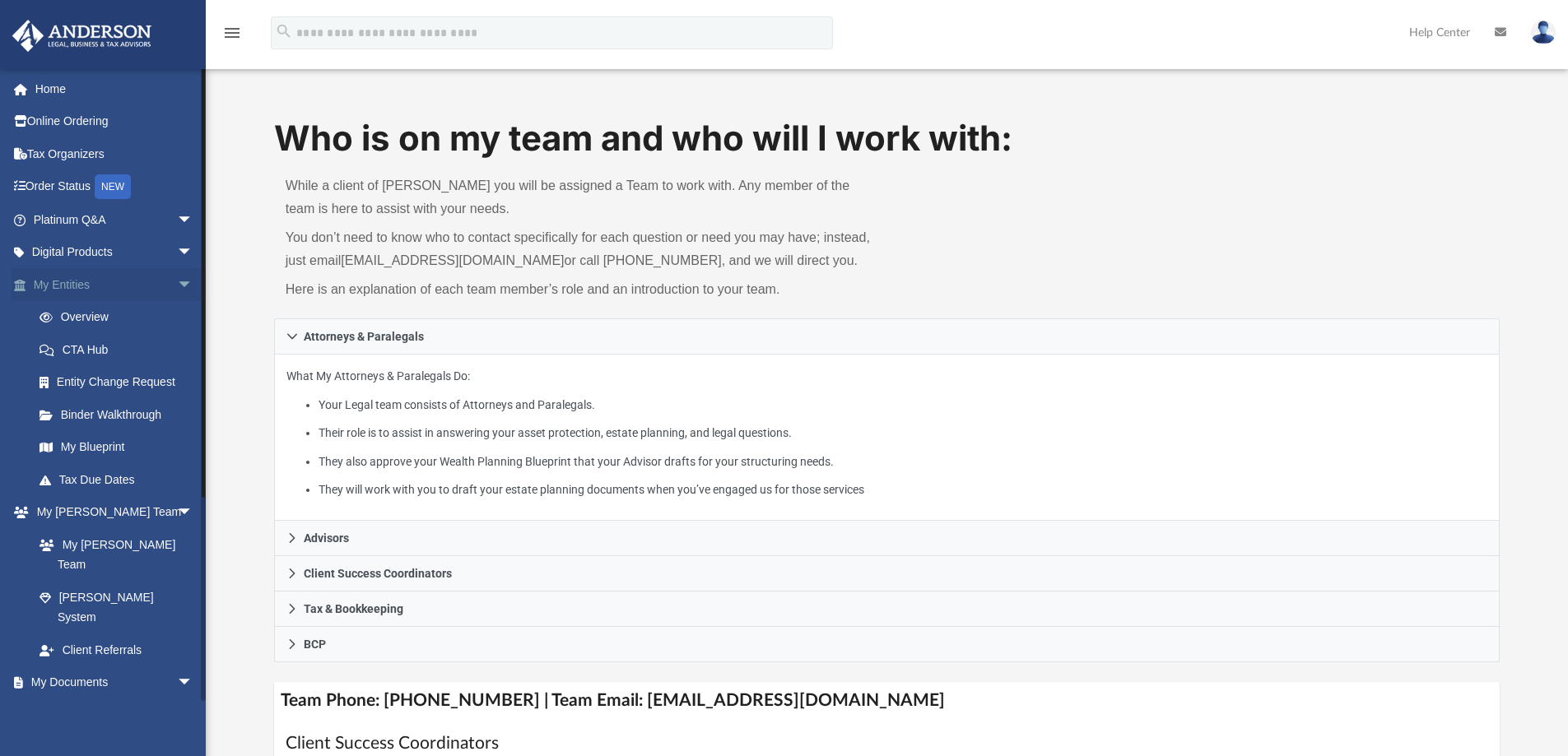
click at [177, 279] on span "arrow_drop_down" at bounding box center [193, 285] width 33 height 34
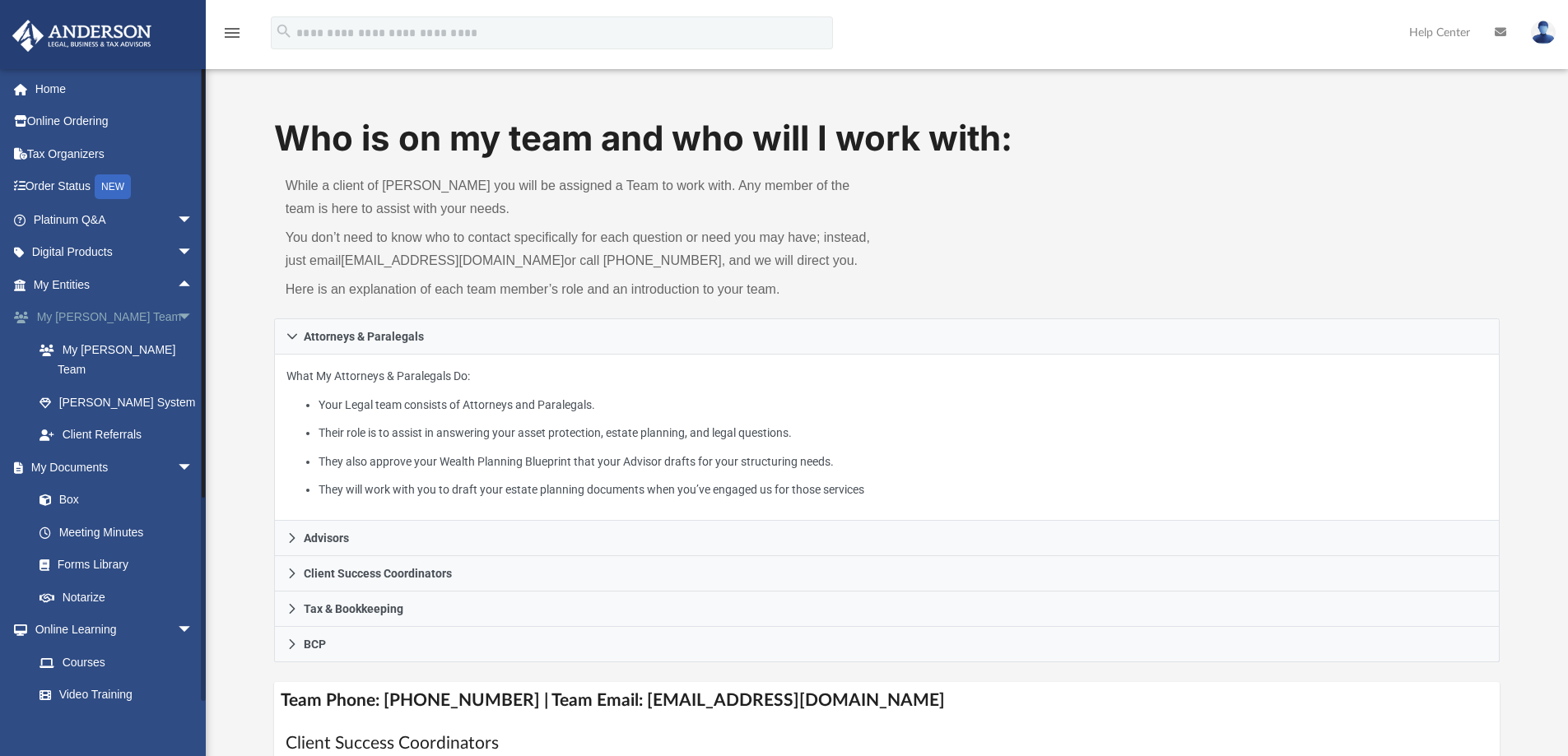
click at [177, 307] on span "arrow_drop_down" at bounding box center [193, 318] width 33 height 34
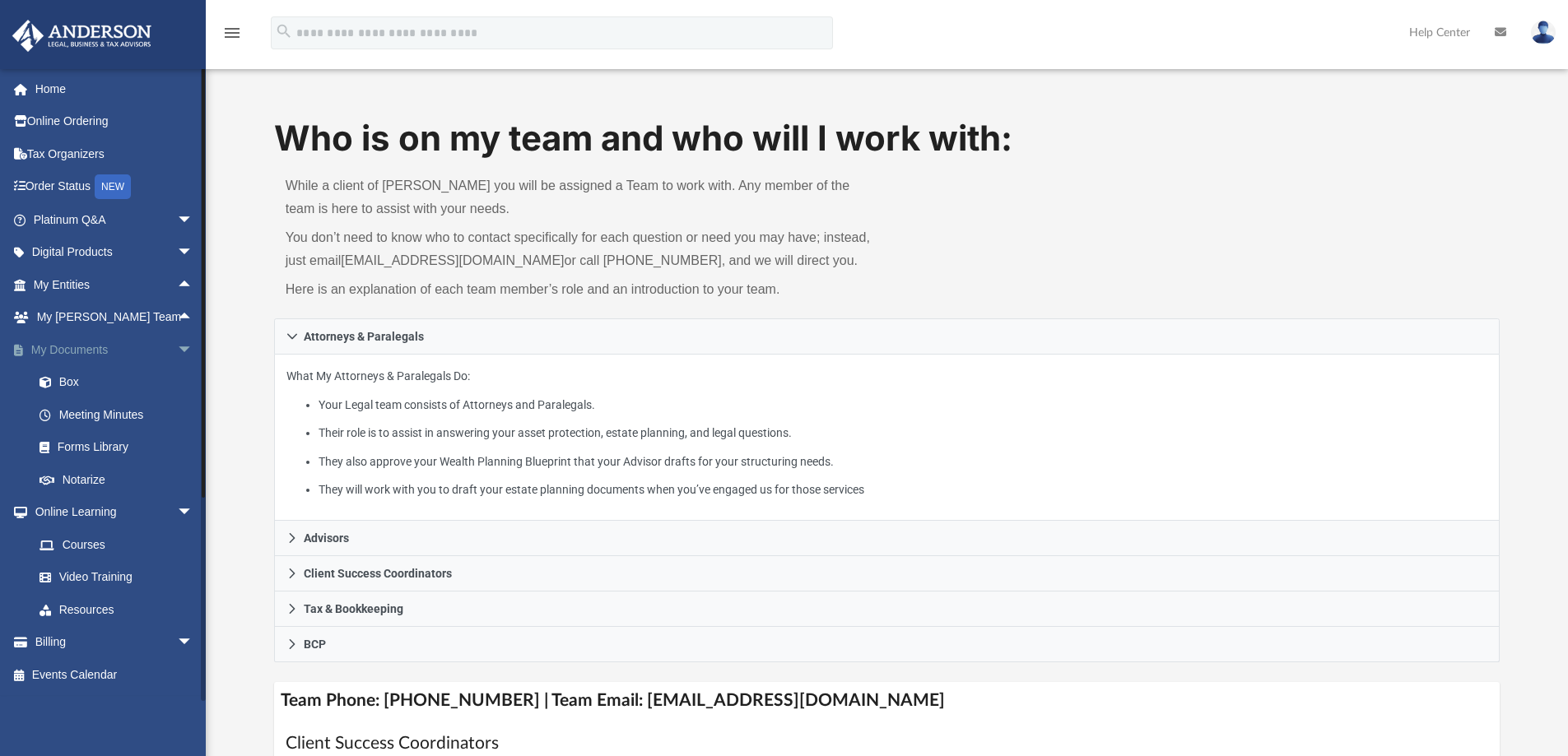
click at [177, 347] on span "arrow_drop_down" at bounding box center [193, 350] width 33 height 34
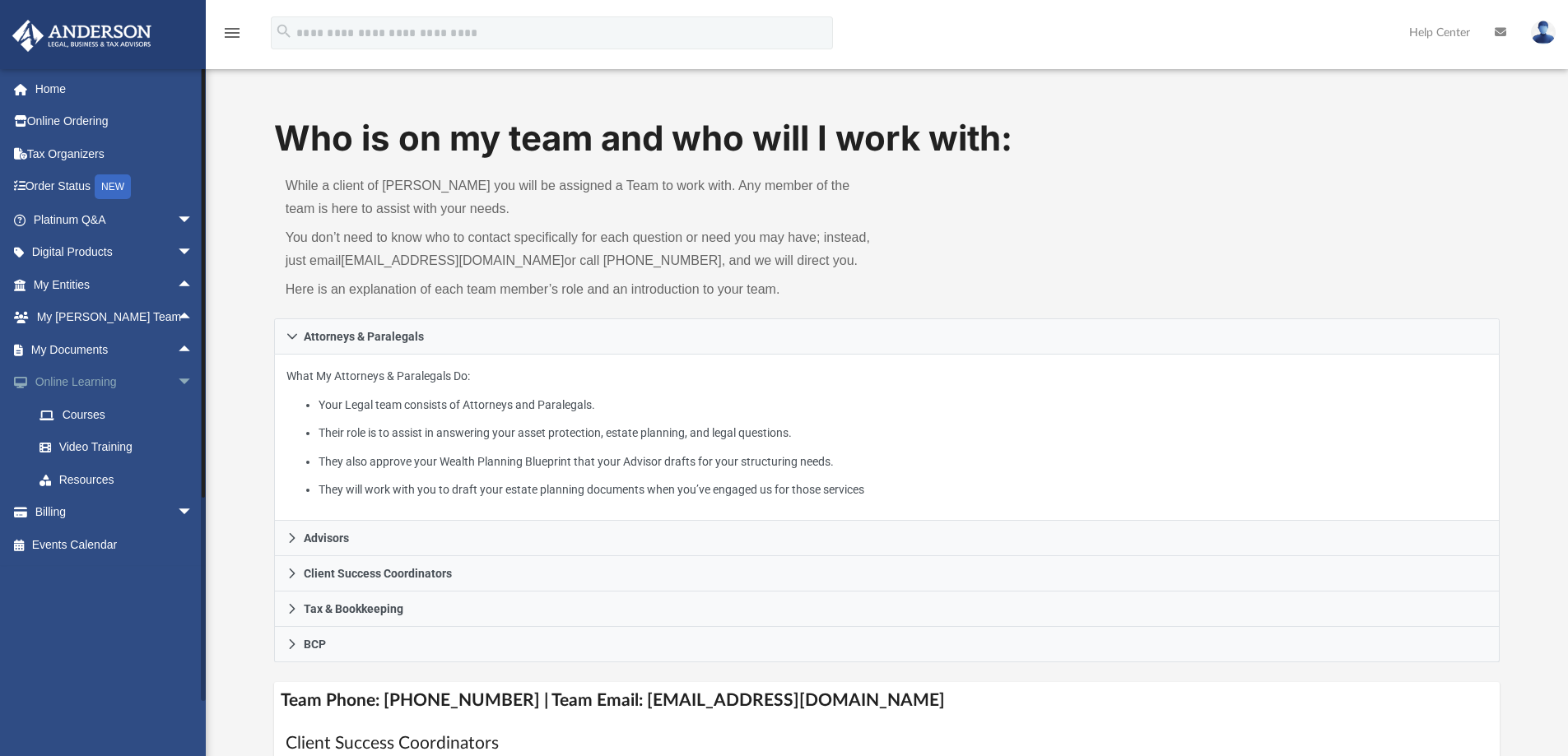
click at [177, 375] on span "arrow_drop_down" at bounding box center [193, 383] width 33 height 34
